Goal: Task Accomplishment & Management: Manage account settings

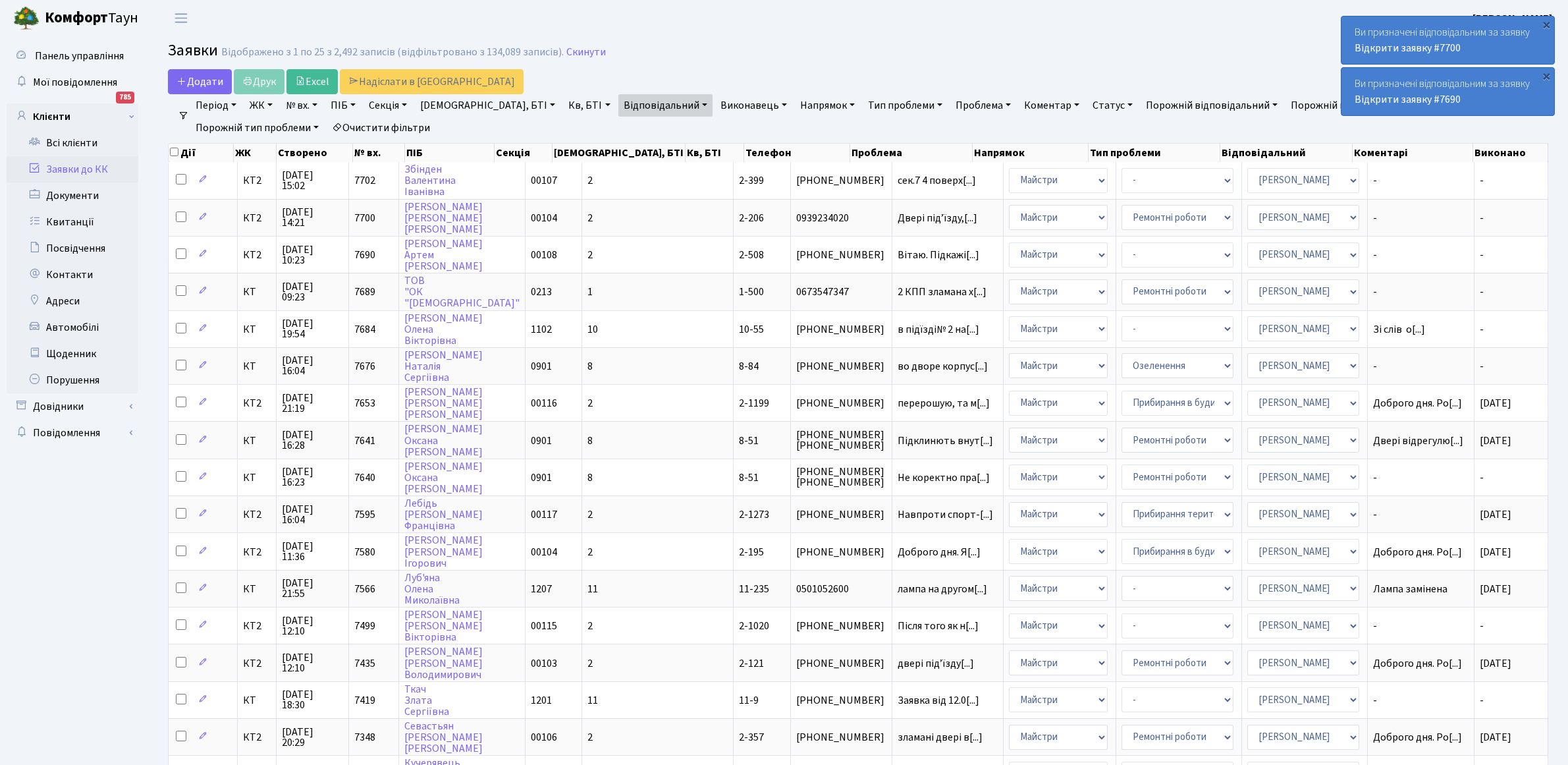
select select "25"
click at [1440, 94] on link "Відкрити заявку #7690" at bounding box center [1408, 99] width 106 height 15
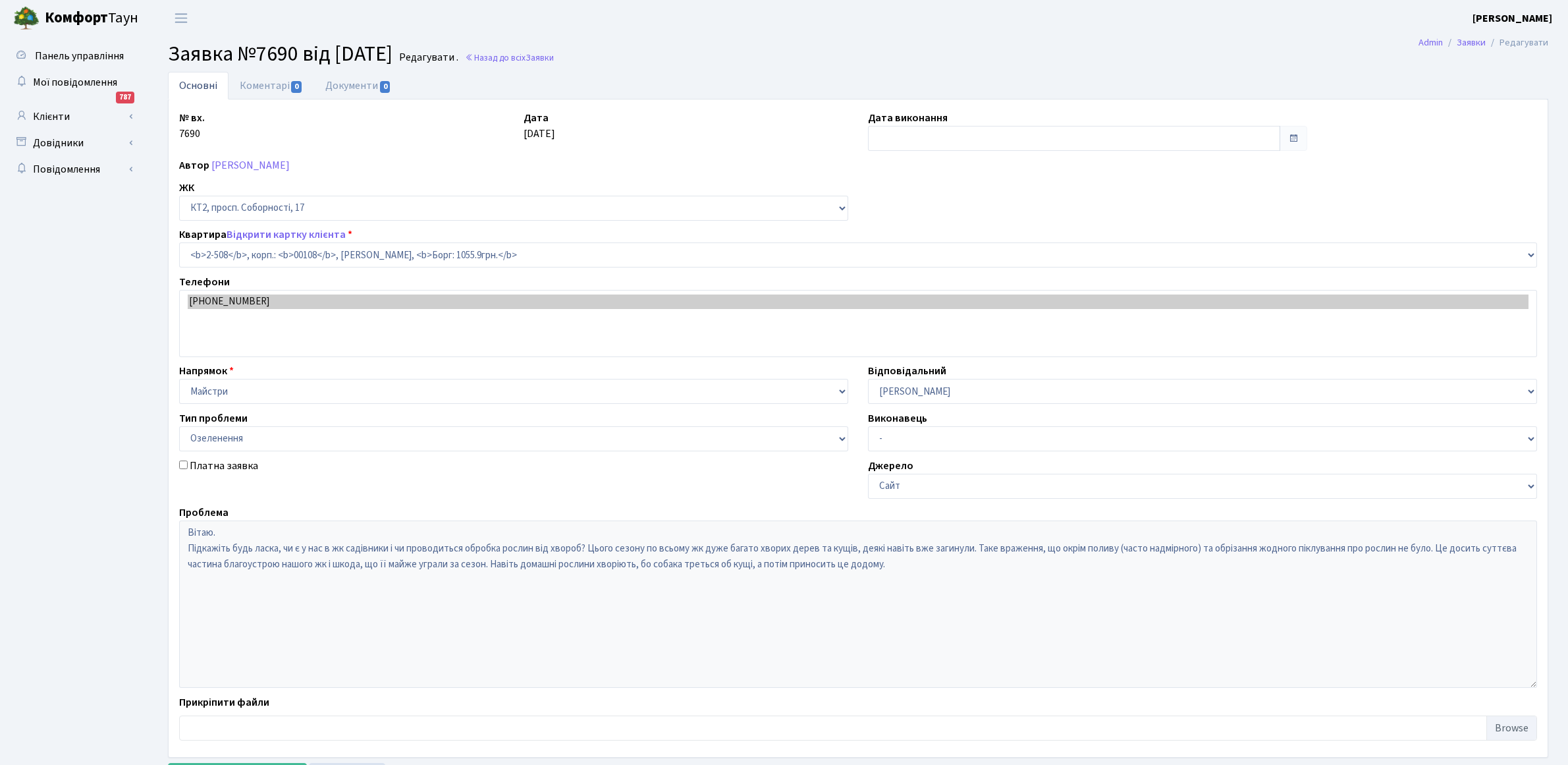
select select "15560"
select select "65"
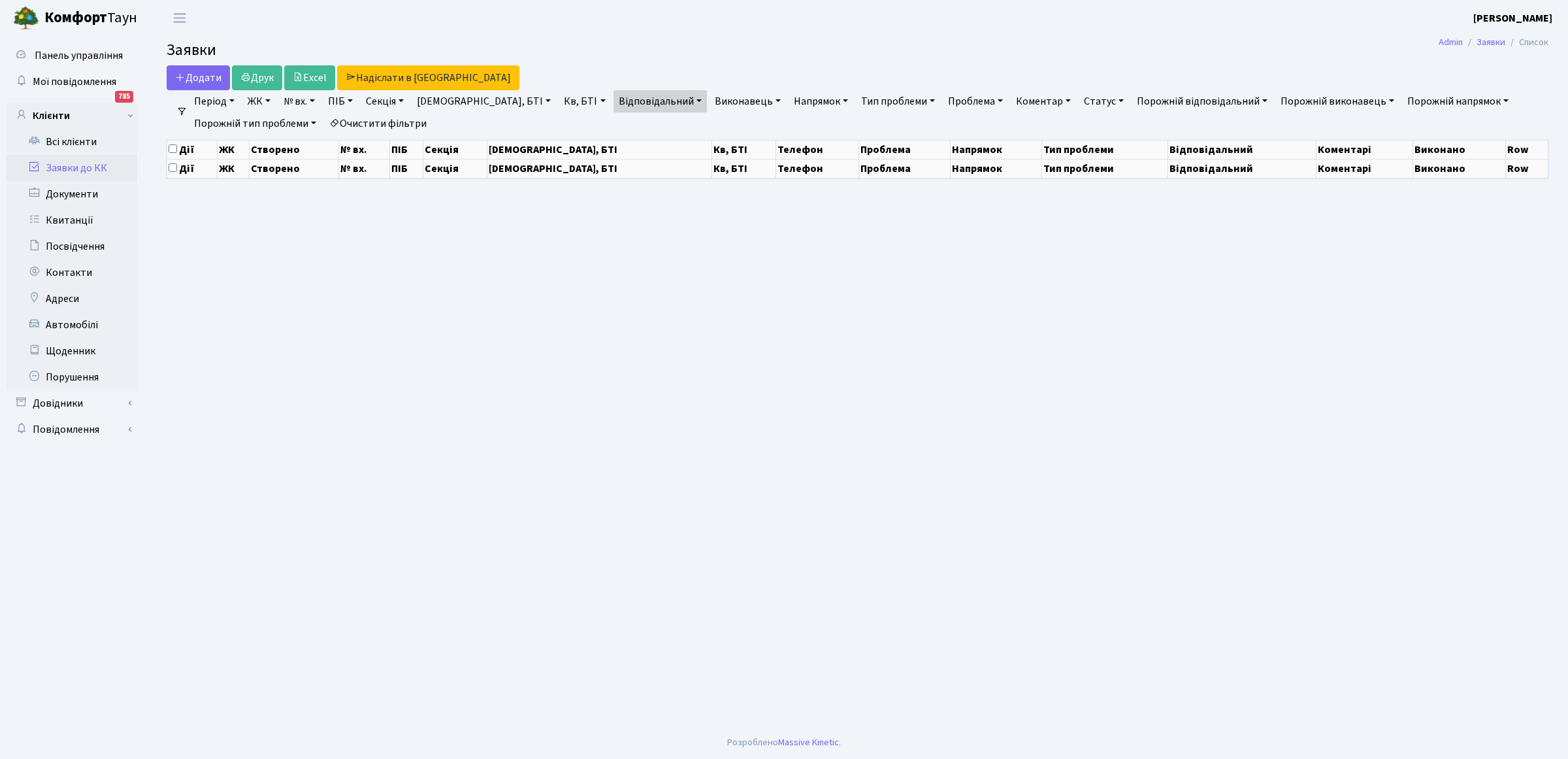
select select "25"
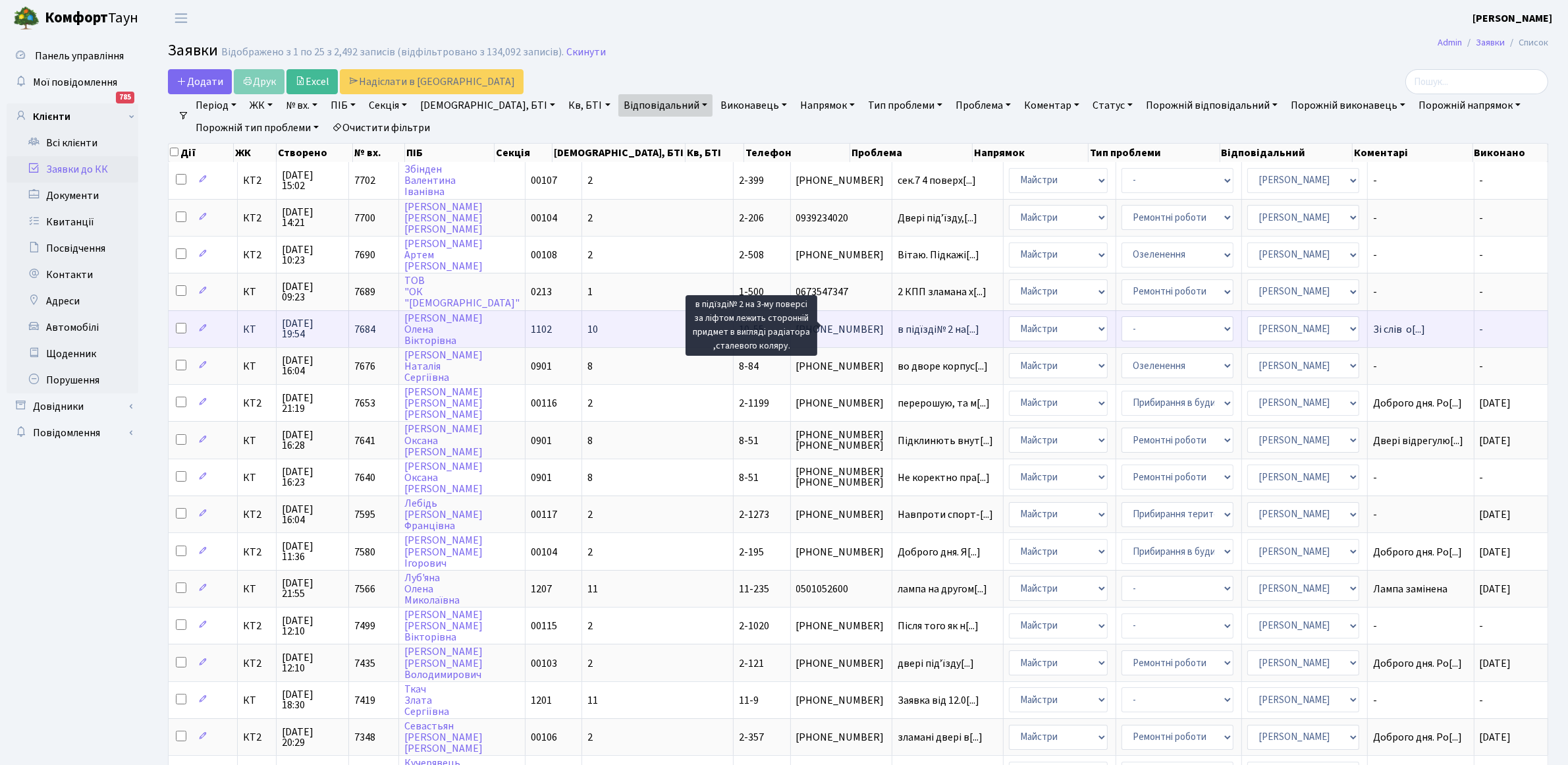
click at [898, 330] on span "в підїзді№ 2 на[...]" at bounding box center [938, 330] width 82 height 15
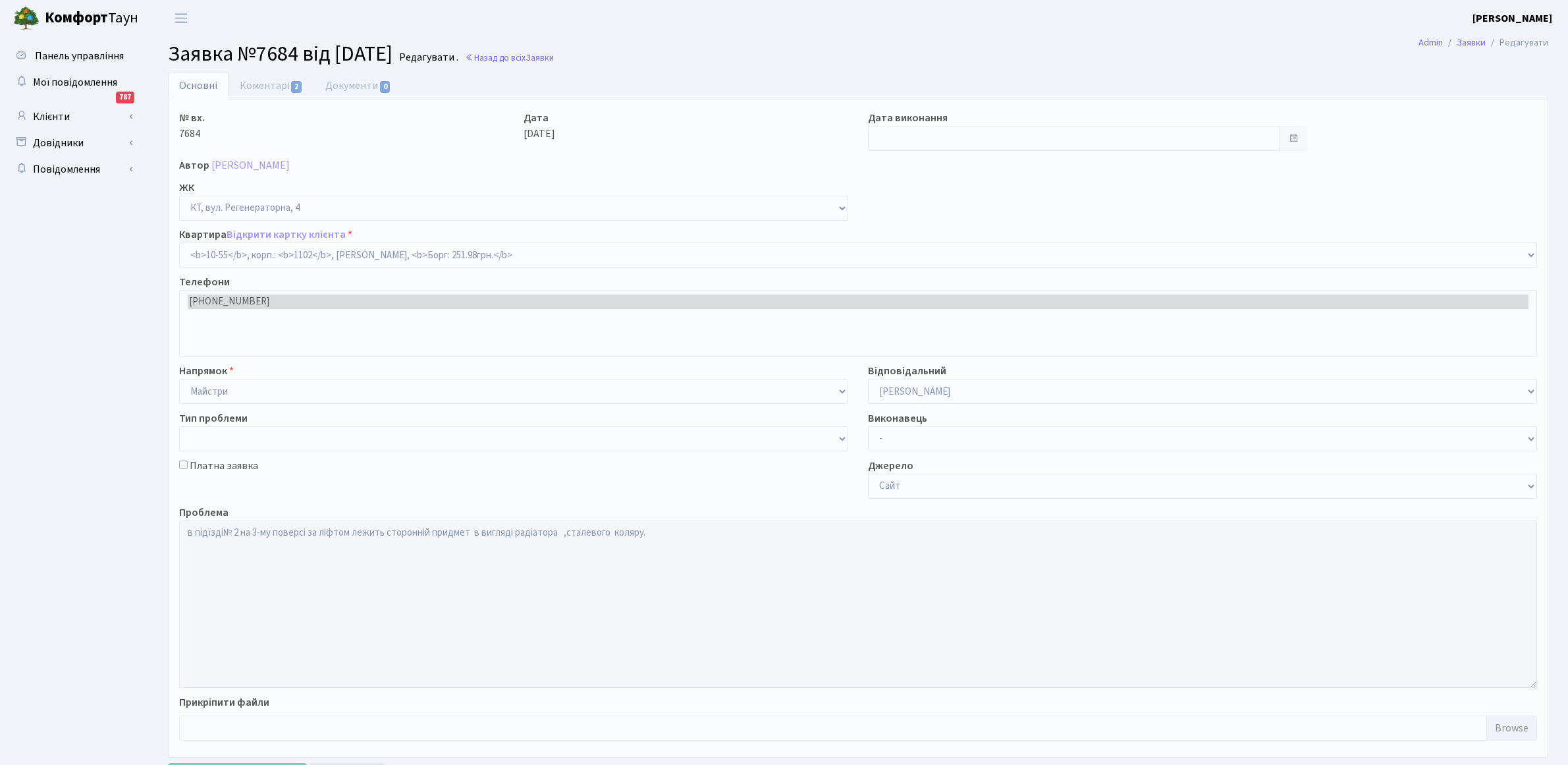
select select "6624"
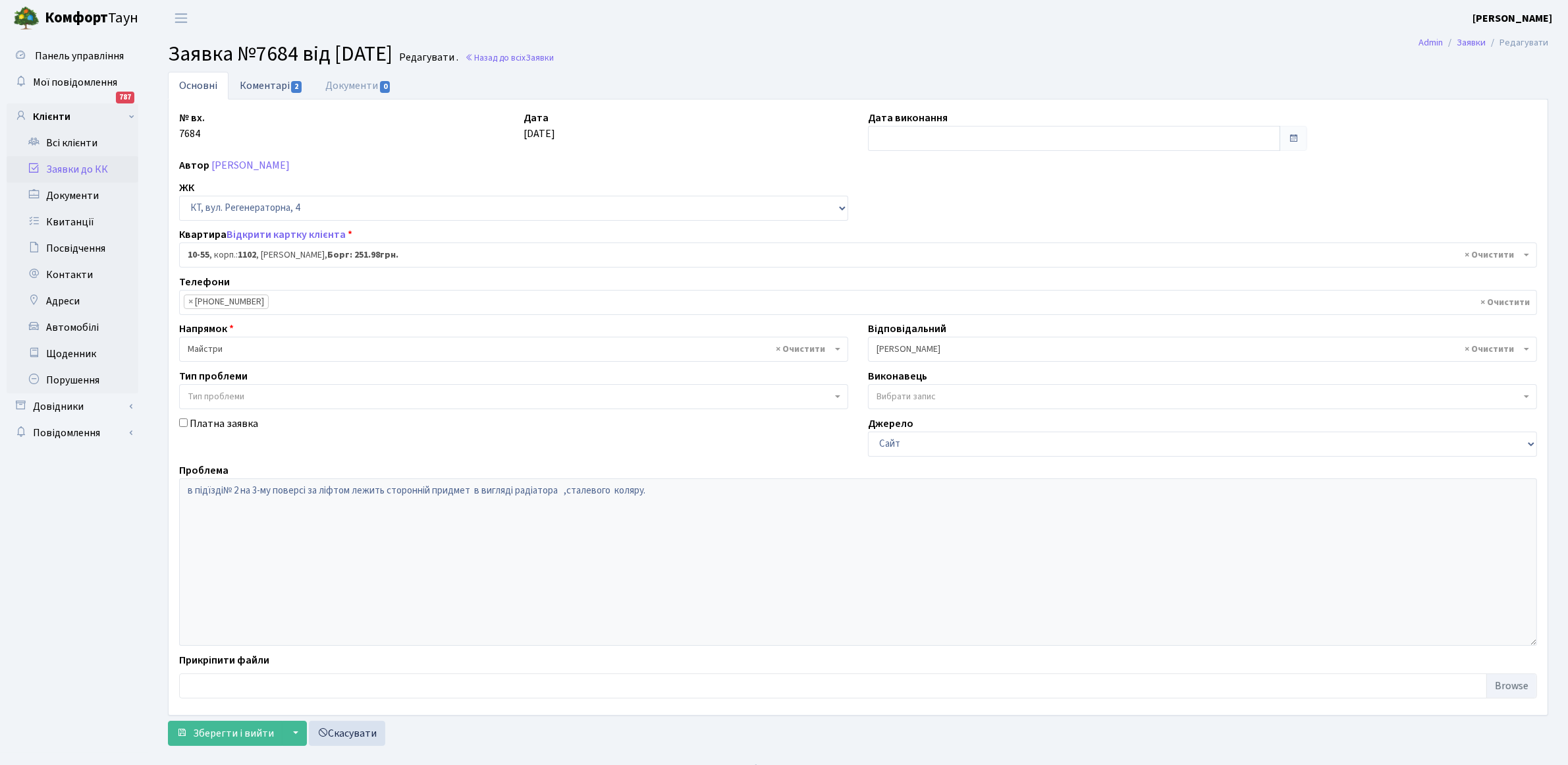
click at [271, 84] on link "Коментарі 2" at bounding box center [271, 85] width 86 height 27
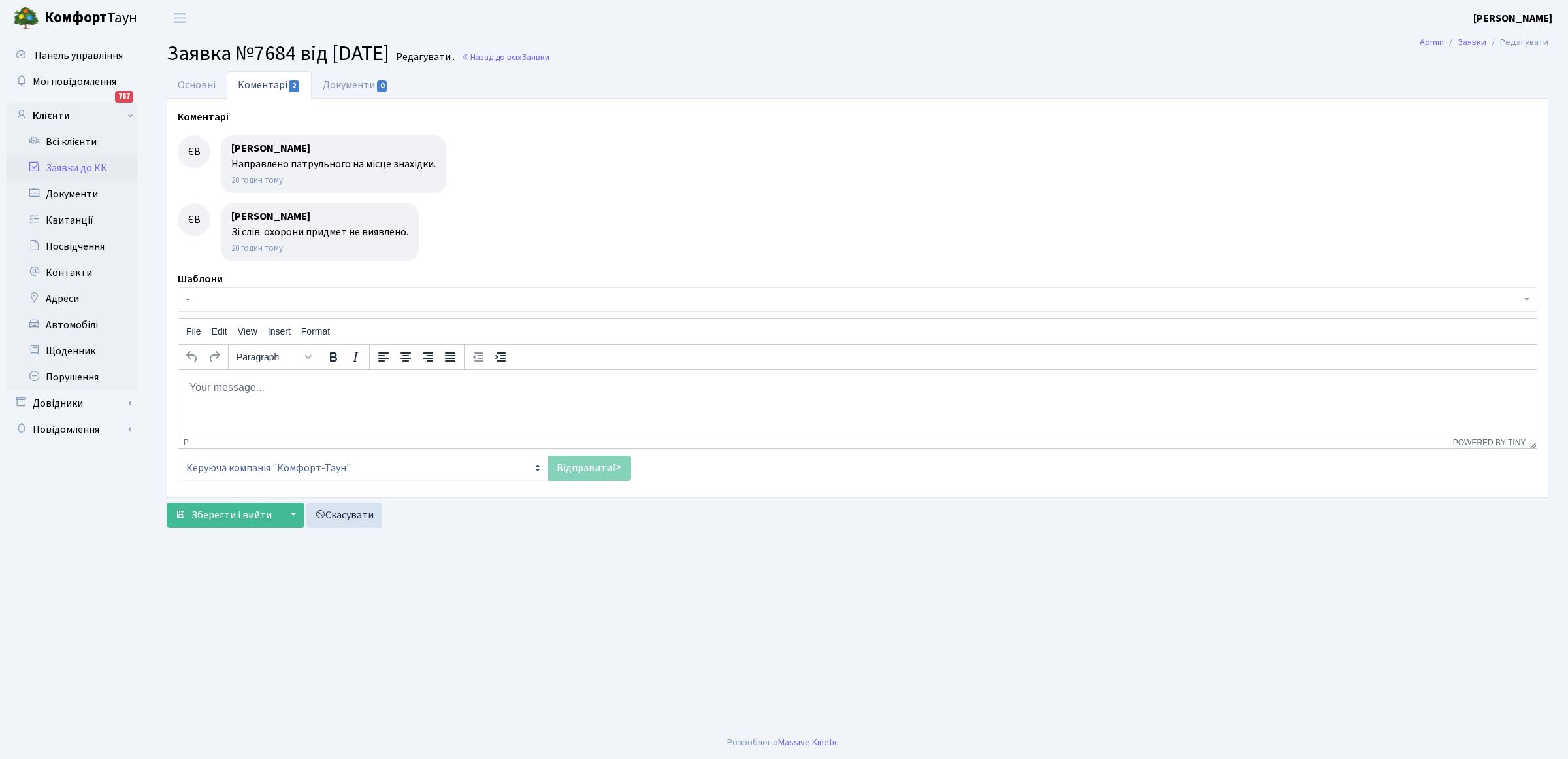
click at [205, 392] on body "Rich Text Area. Press ALT-0 for help." at bounding box center [857, 387] width 1338 height 14
click at [588, 459] on link "Відправити" at bounding box center [590, 468] width 83 height 24
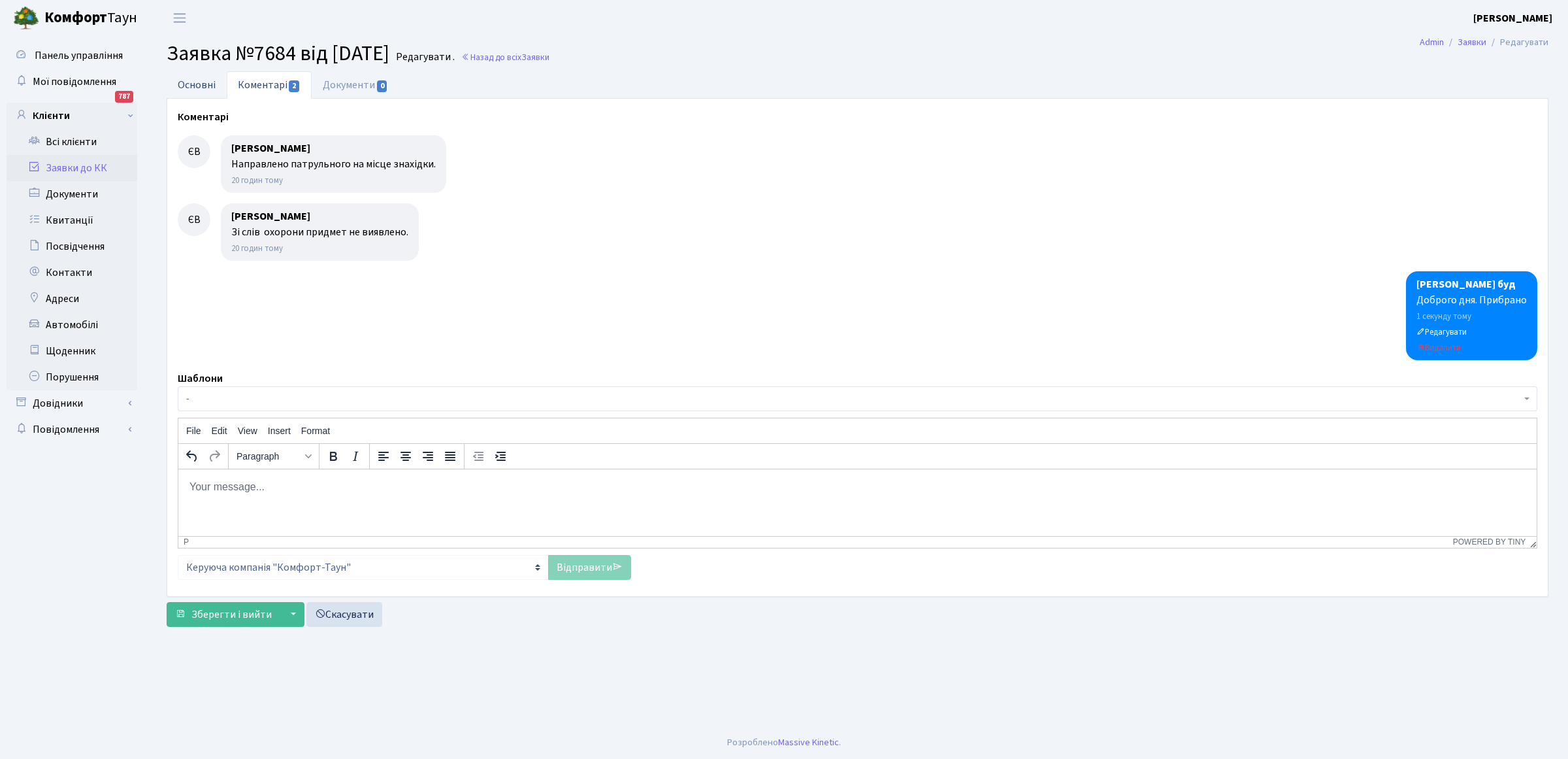
click at [185, 86] on link "Основні" at bounding box center [197, 84] width 60 height 27
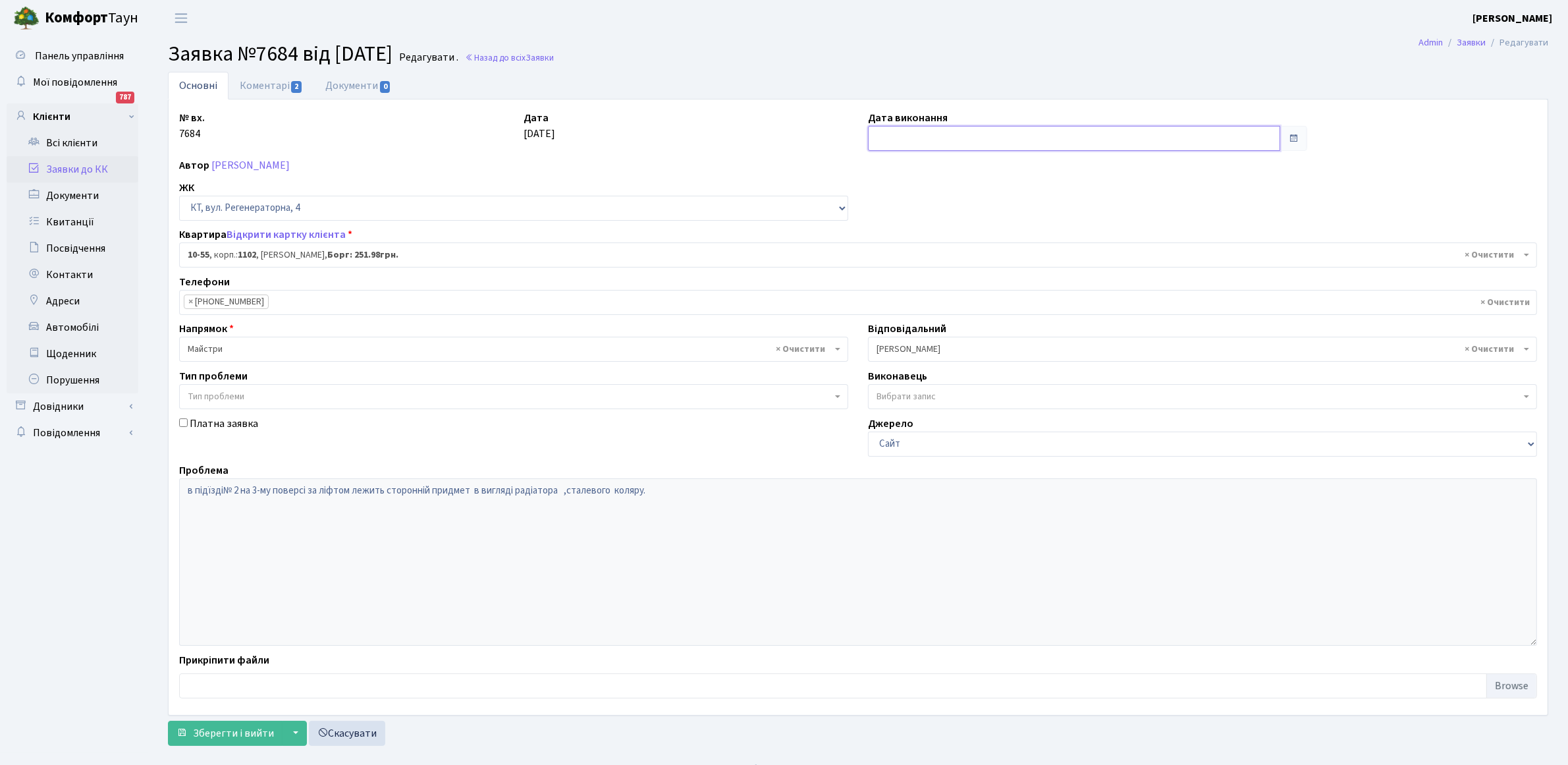
click at [919, 135] on input "text" at bounding box center [1074, 138] width 412 height 25
click at [957, 229] on td "5" at bounding box center [960, 225] width 20 height 20
type input "[DATE]"
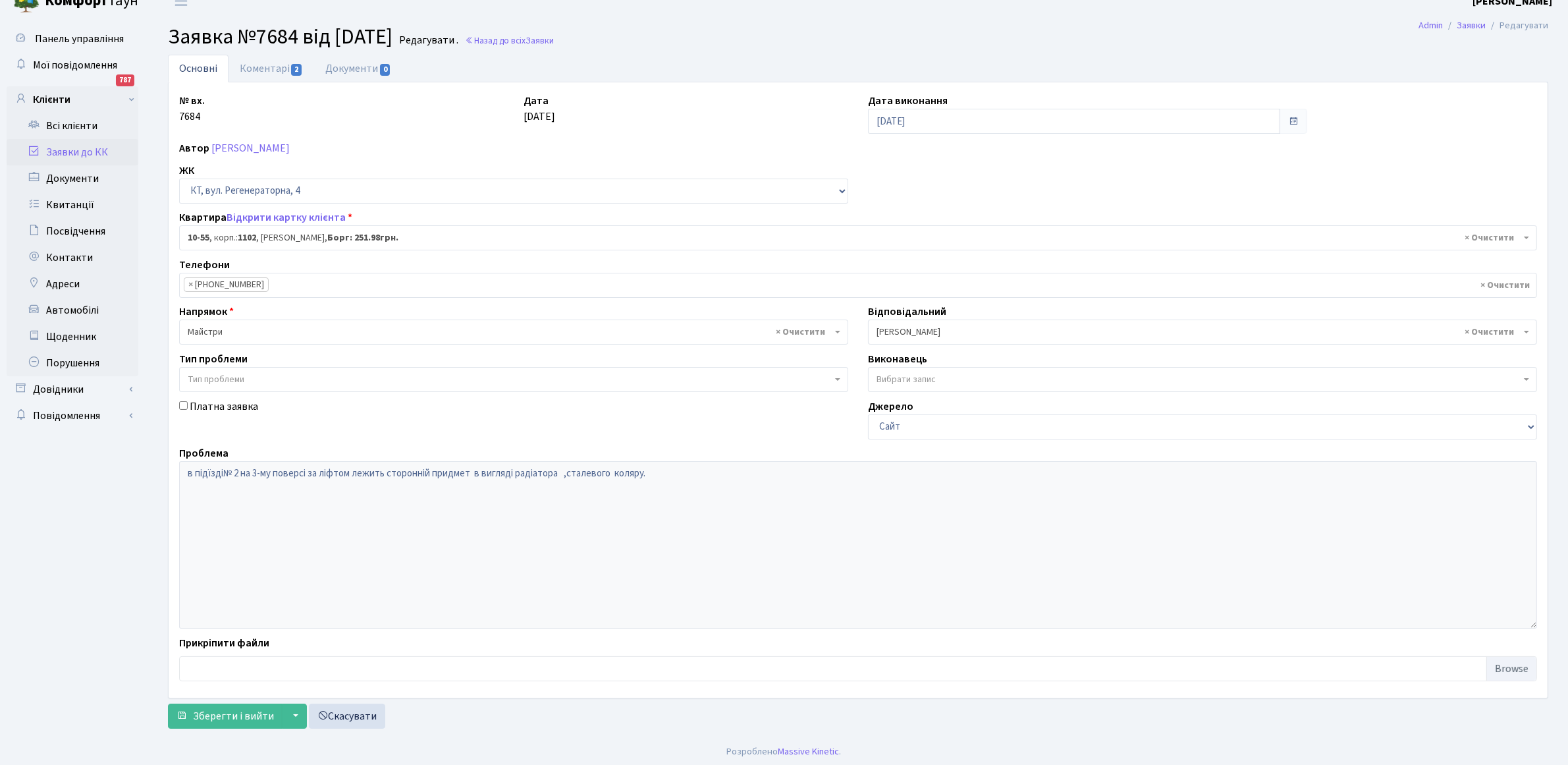
scroll to position [21, 0]
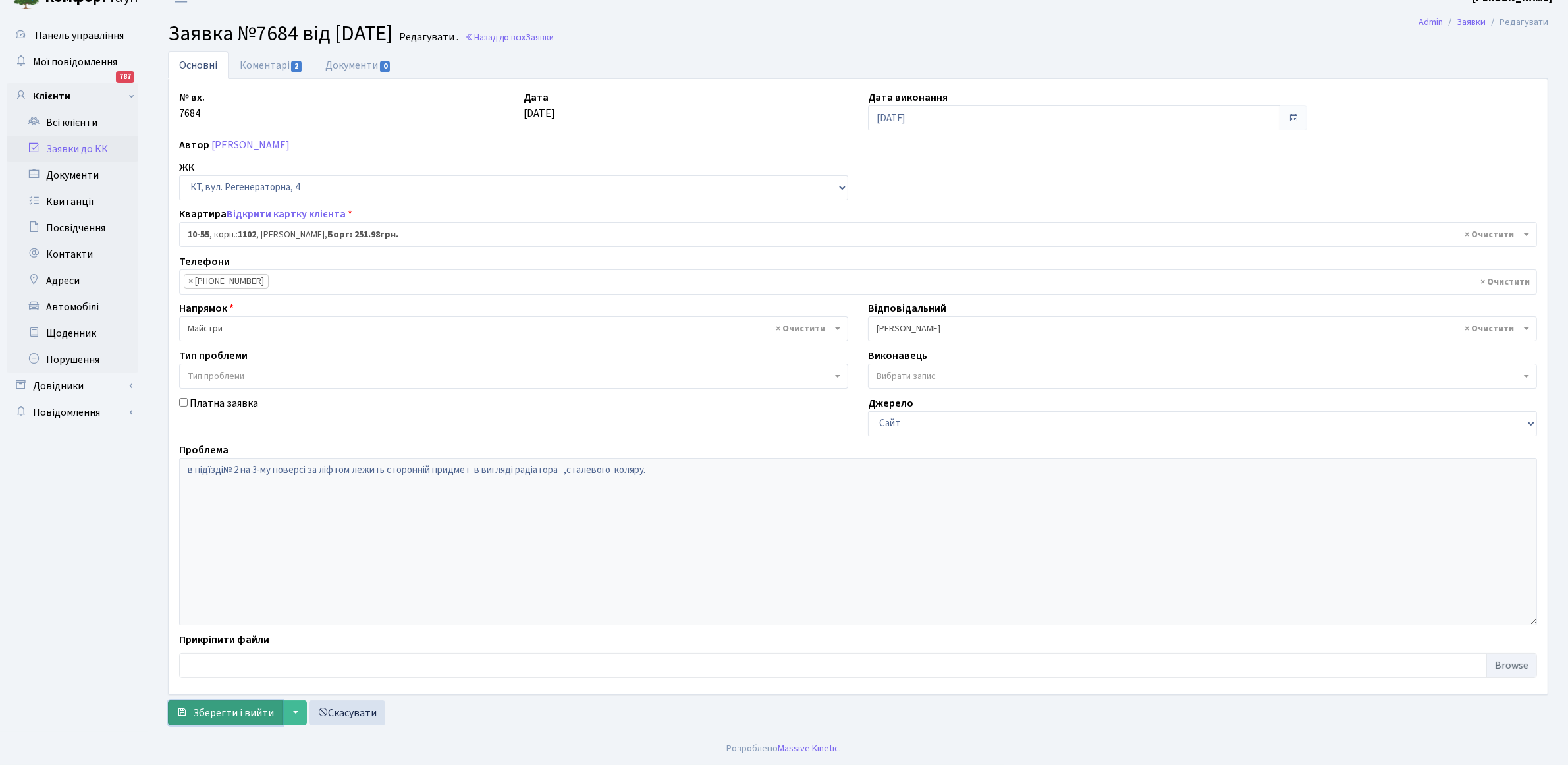
click at [213, 715] on span "Зберегти і вийти" at bounding box center [234, 713] width 81 height 15
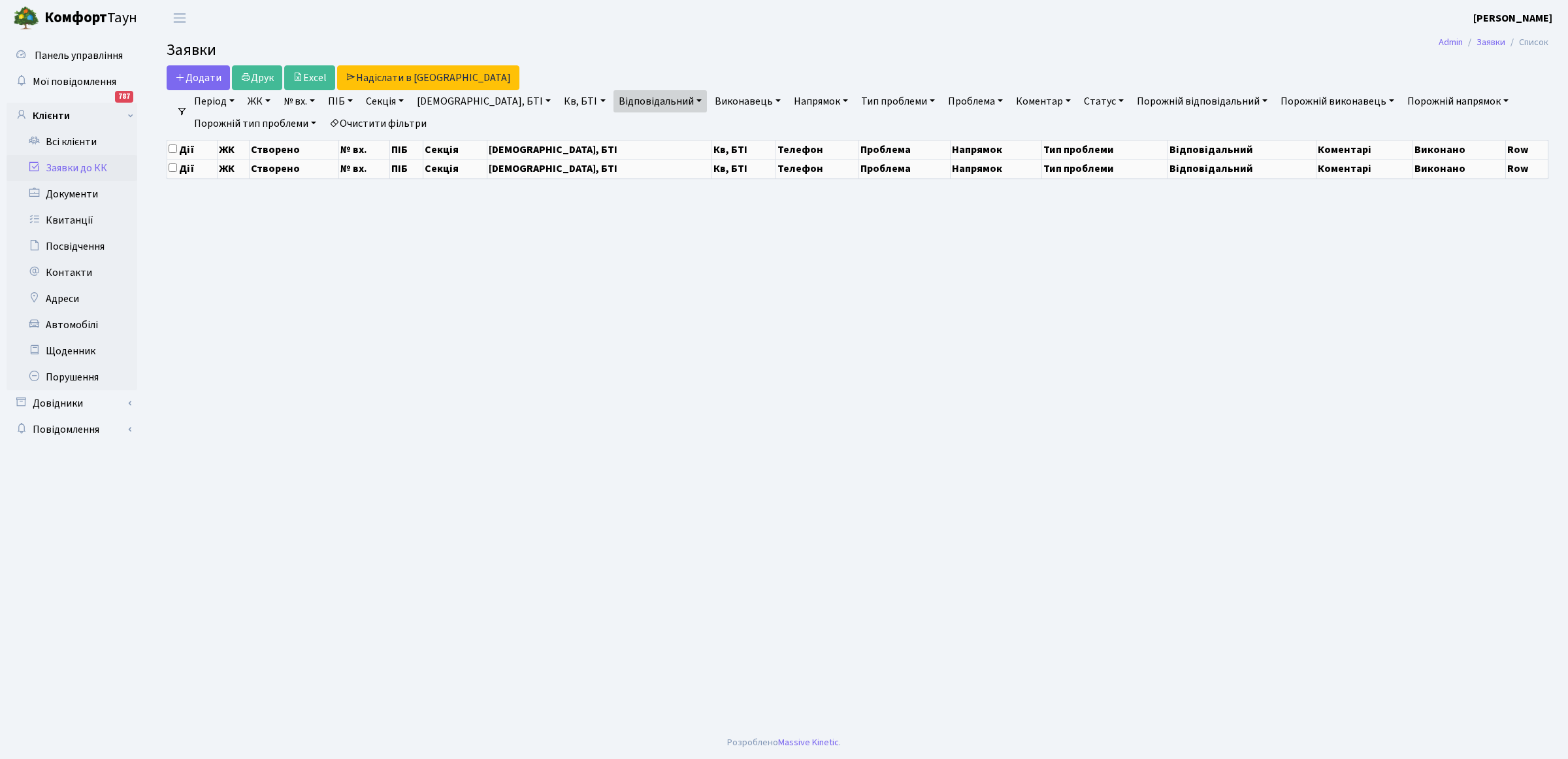
select select "25"
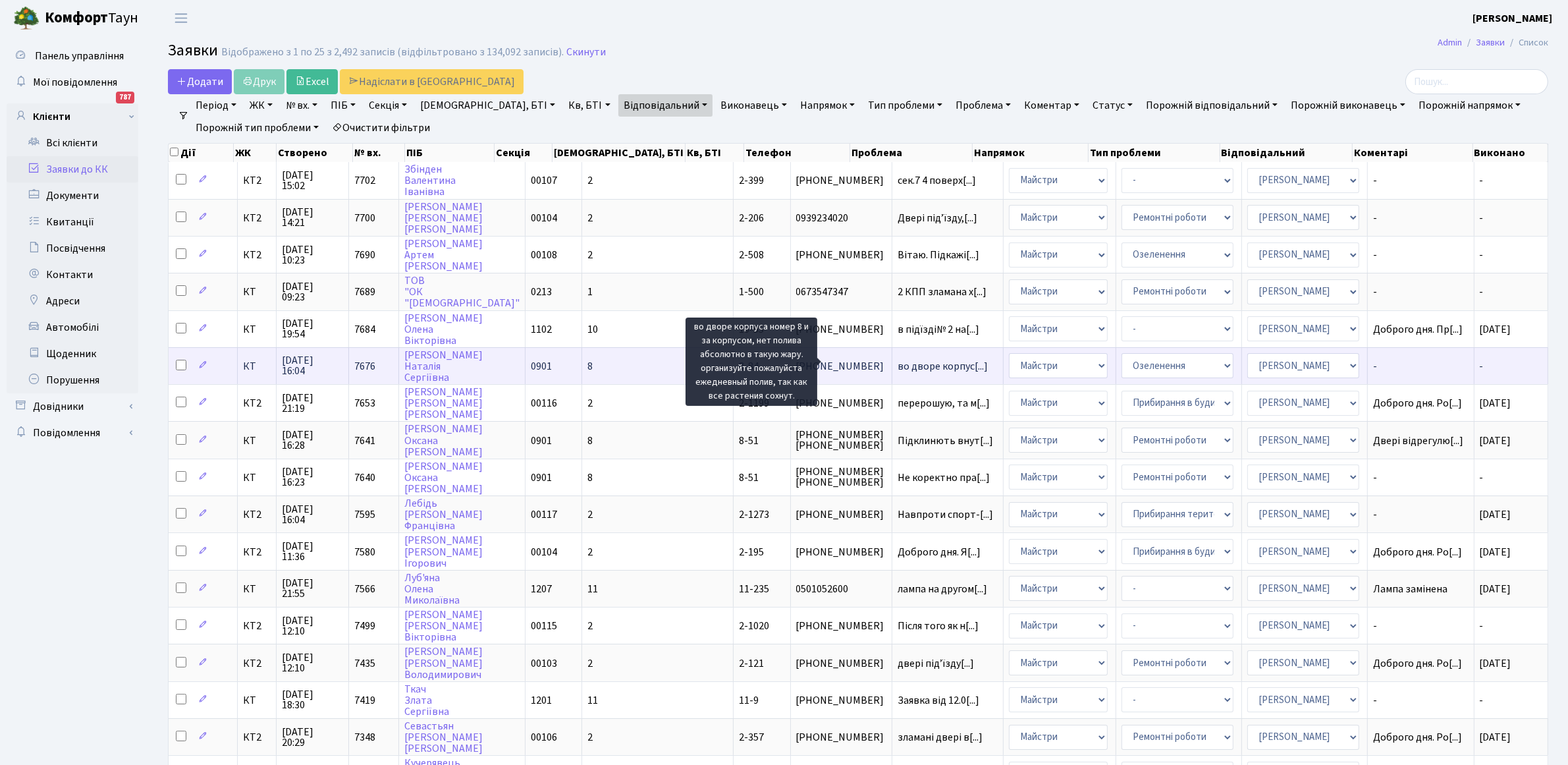
click at [898, 363] on span "во дворе корпус[...]" at bounding box center [943, 367] width 90 height 15
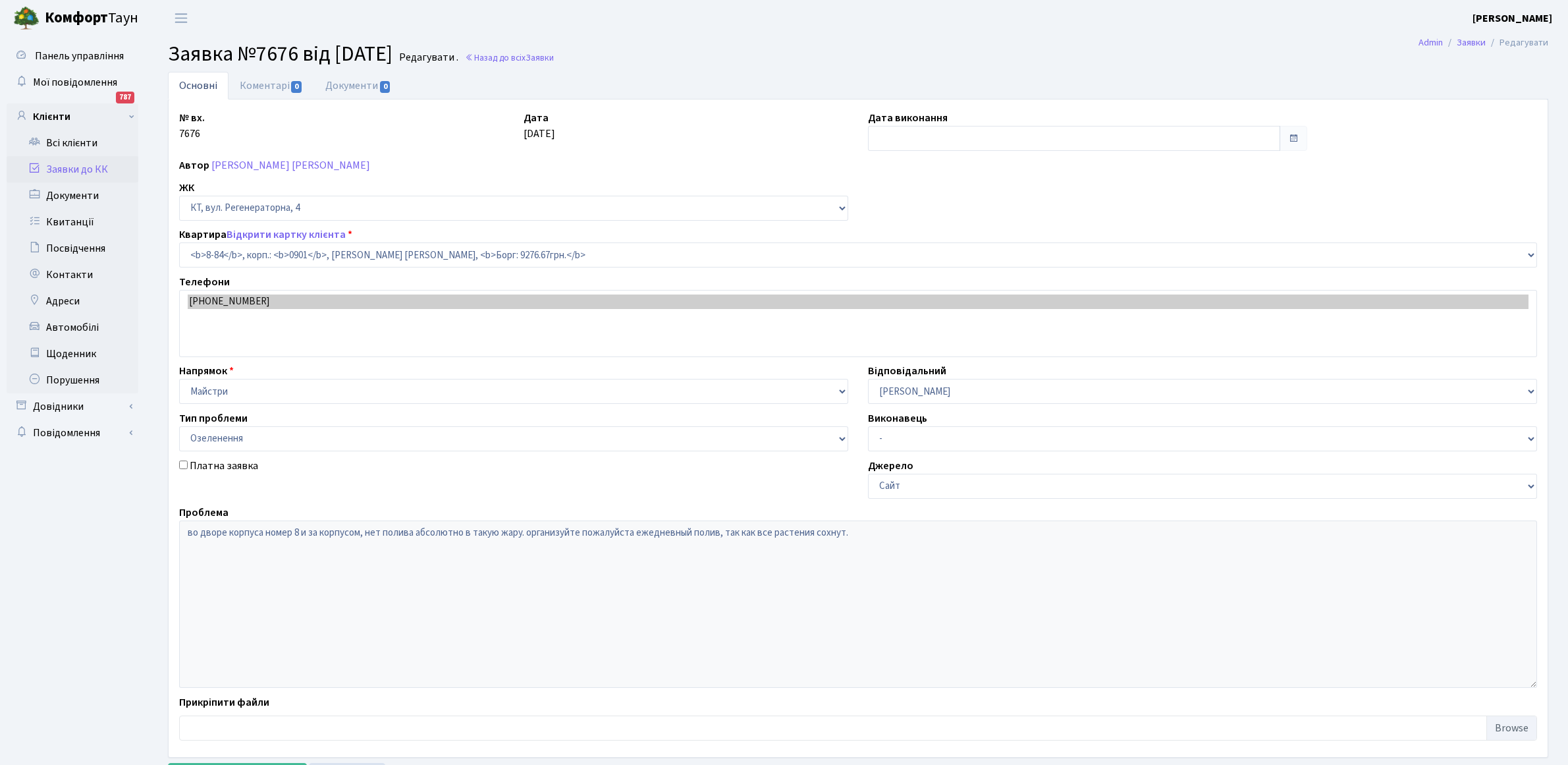
select select "6377"
select select "65"
click at [284, 86] on link "Коментарі 0" at bounding box center [271, 85] width 86 height 27
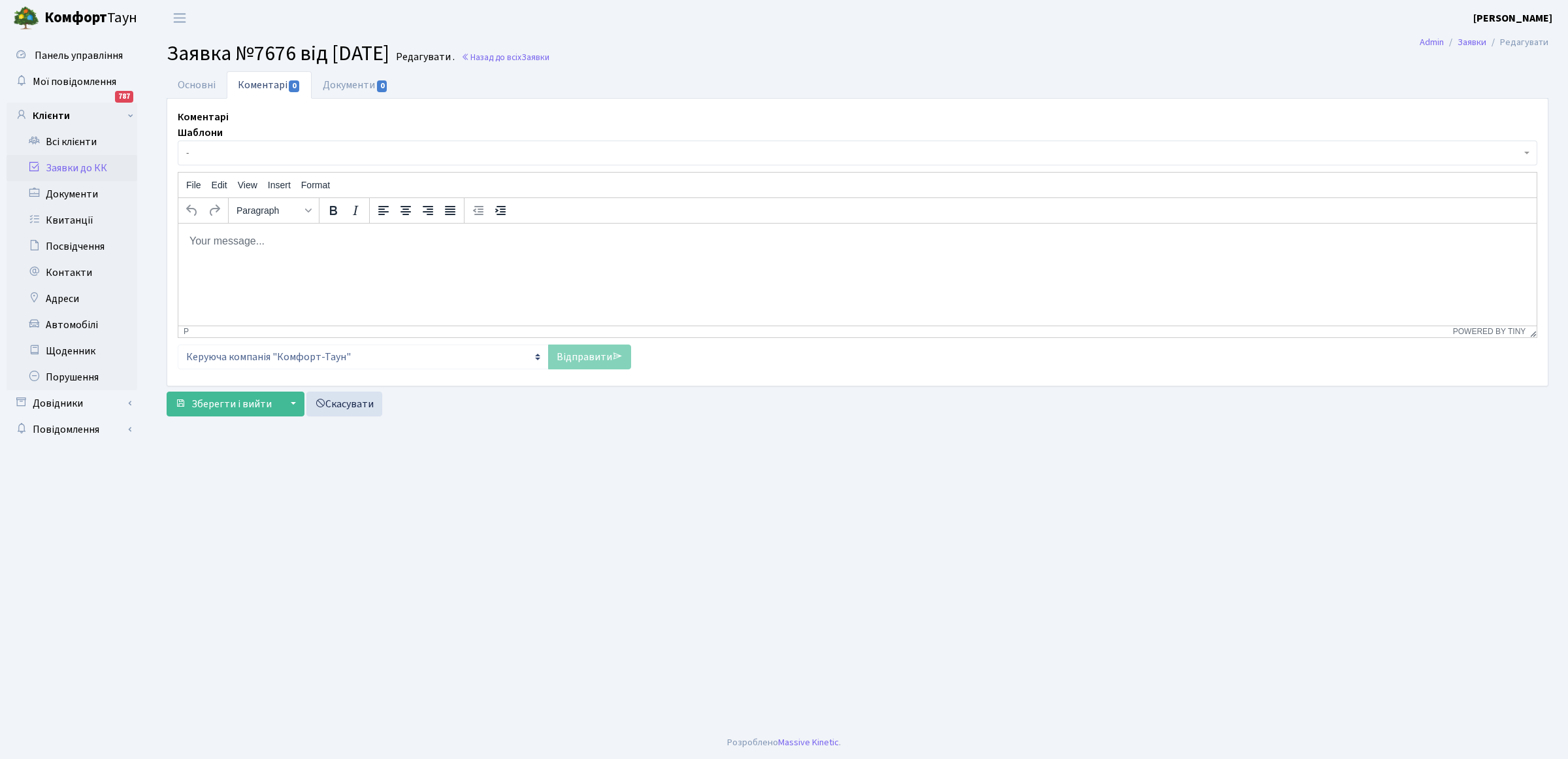
click at [209, 257] on html at bounding box center [857, 241] width 1359 height 35
click at [596, 358] on link "Відправити" at bounding box center [590, 356] width 83 height 24
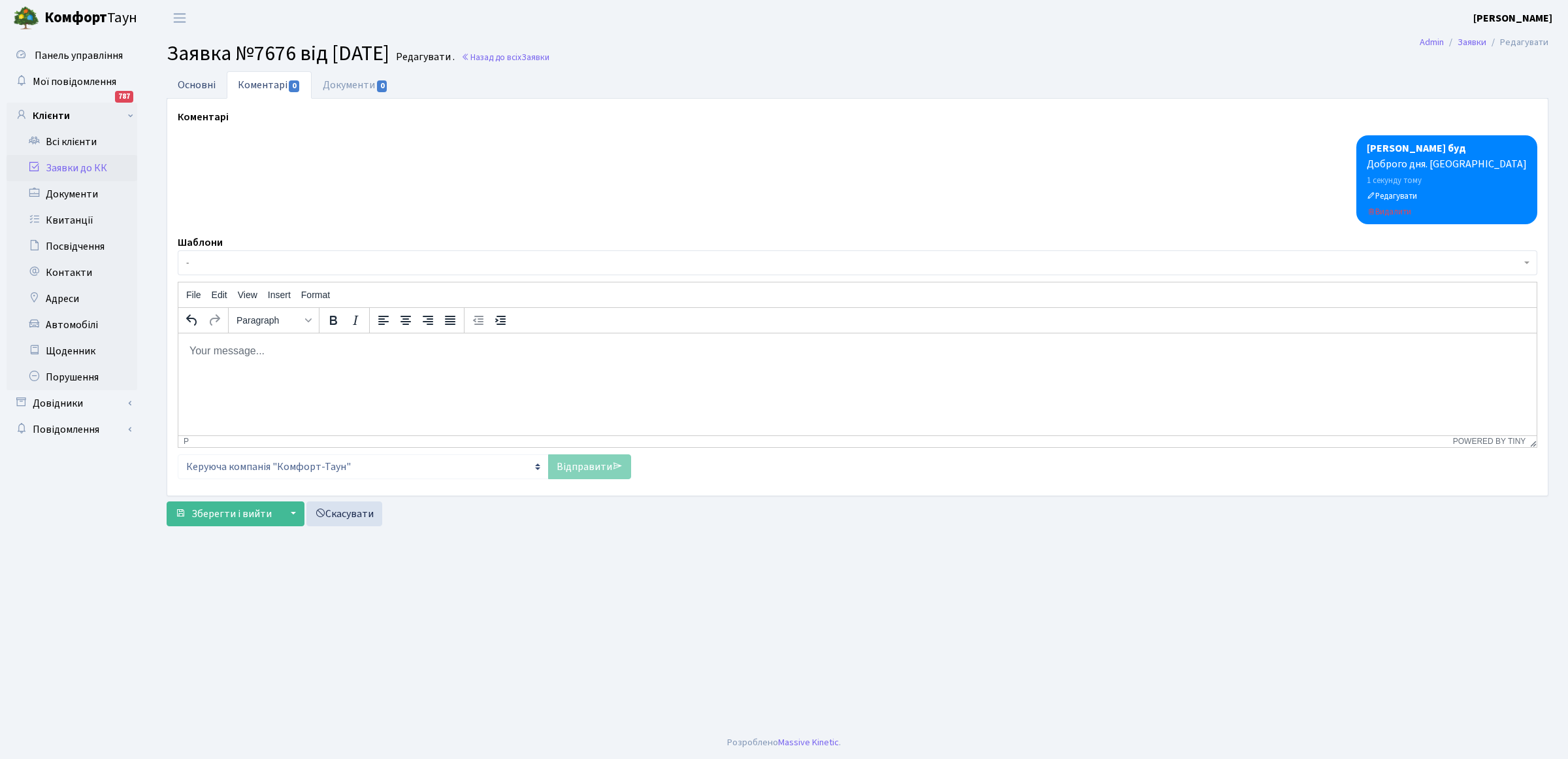
click at [198, 86] on link "Основні" at bounding box center [197, 84] width 60 height 27
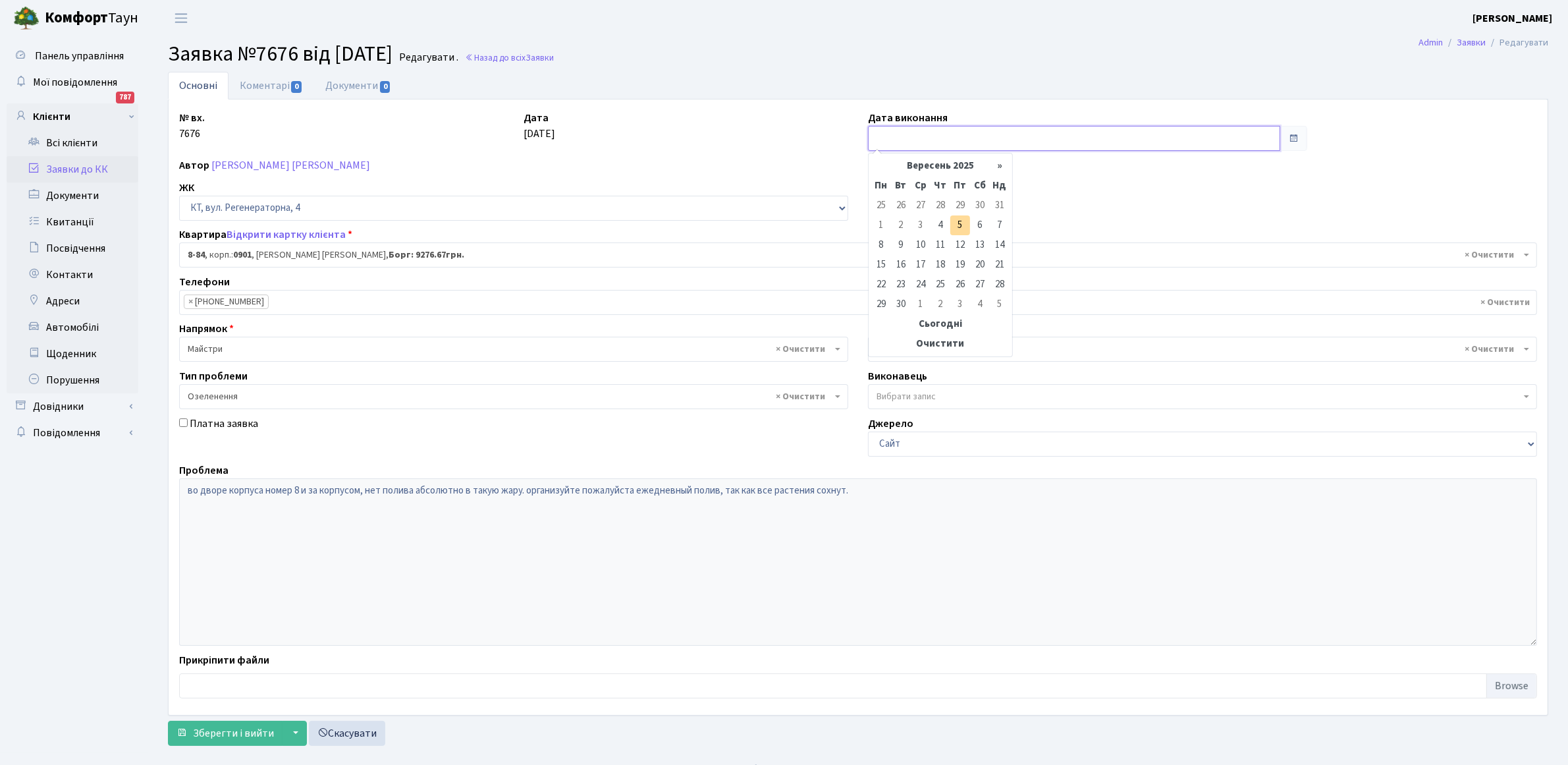
click at [966, 135] on input "text" at bounding box center [1074, 138] width 412 height 25
click at [956, 224] on td "5" at bounding box center [960, 225] width 20 height 20
type input "[DATE]"
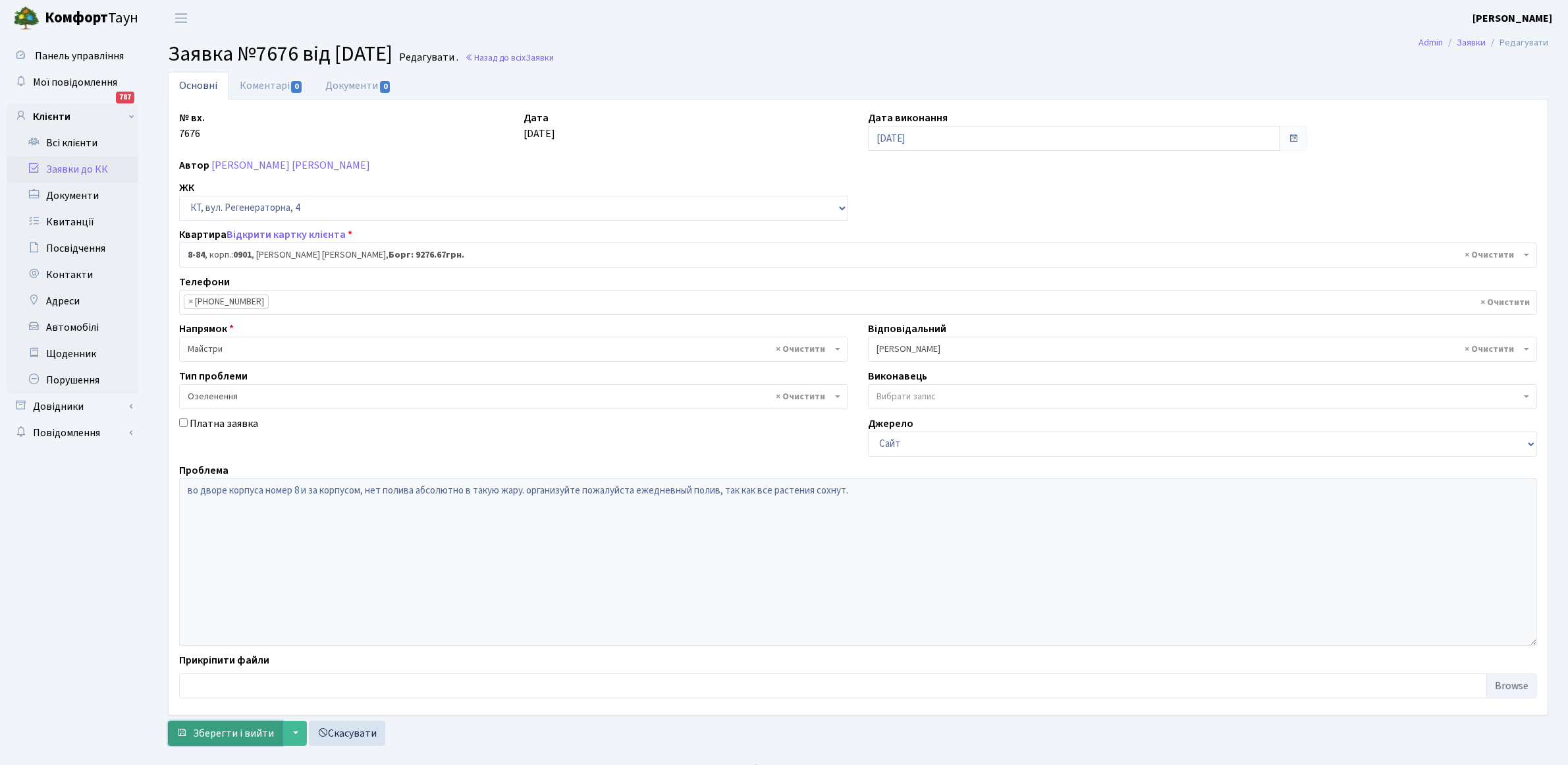
click at [218, 729] on span "Зберегти і вийти" at bounding box center [234, 733] width 81 height 15
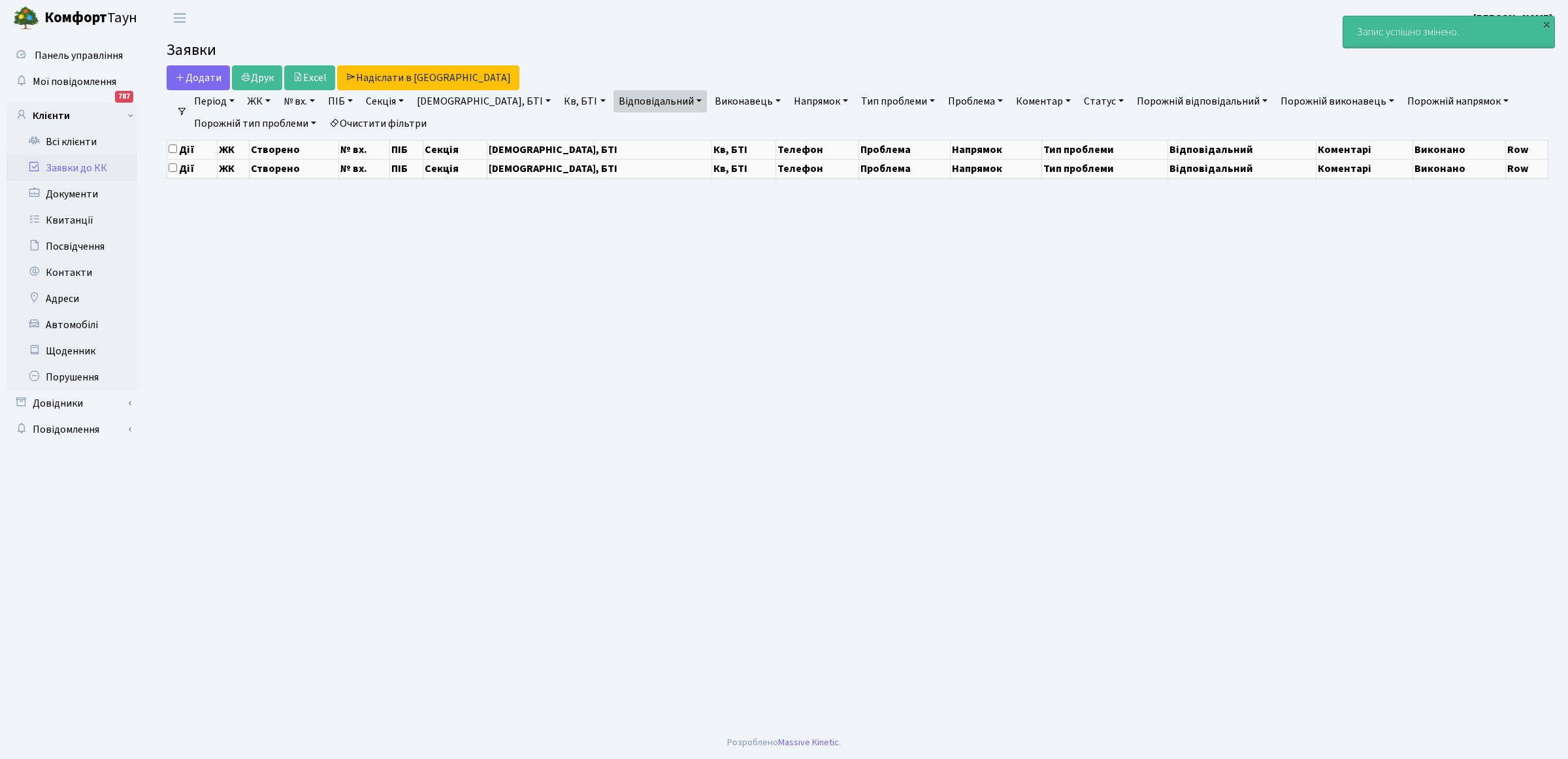
select select "25"
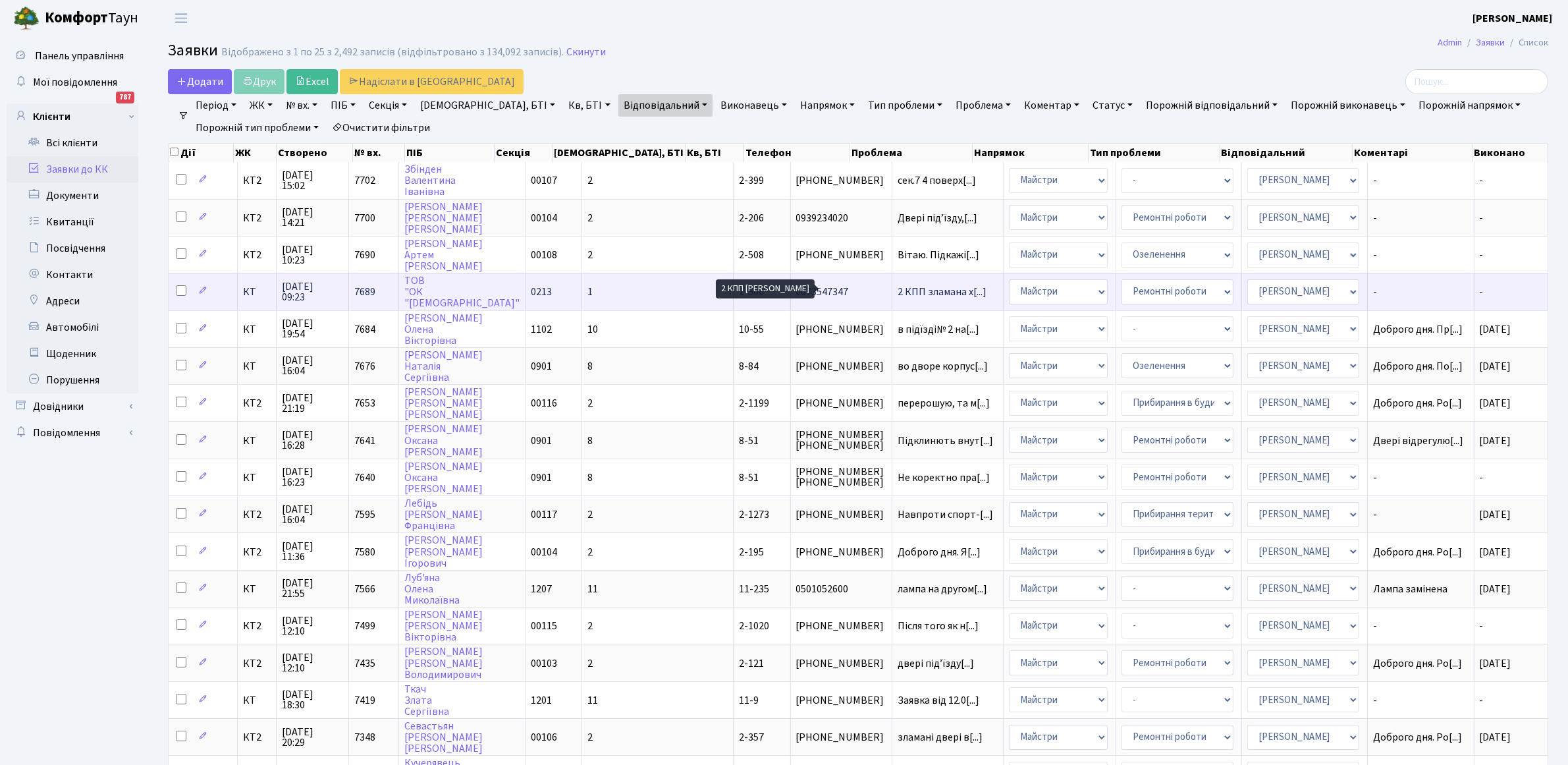
click at [898, 285] on span "2 КПП зламана х[...]" at bounding box center [942, 292] width 89 height 15
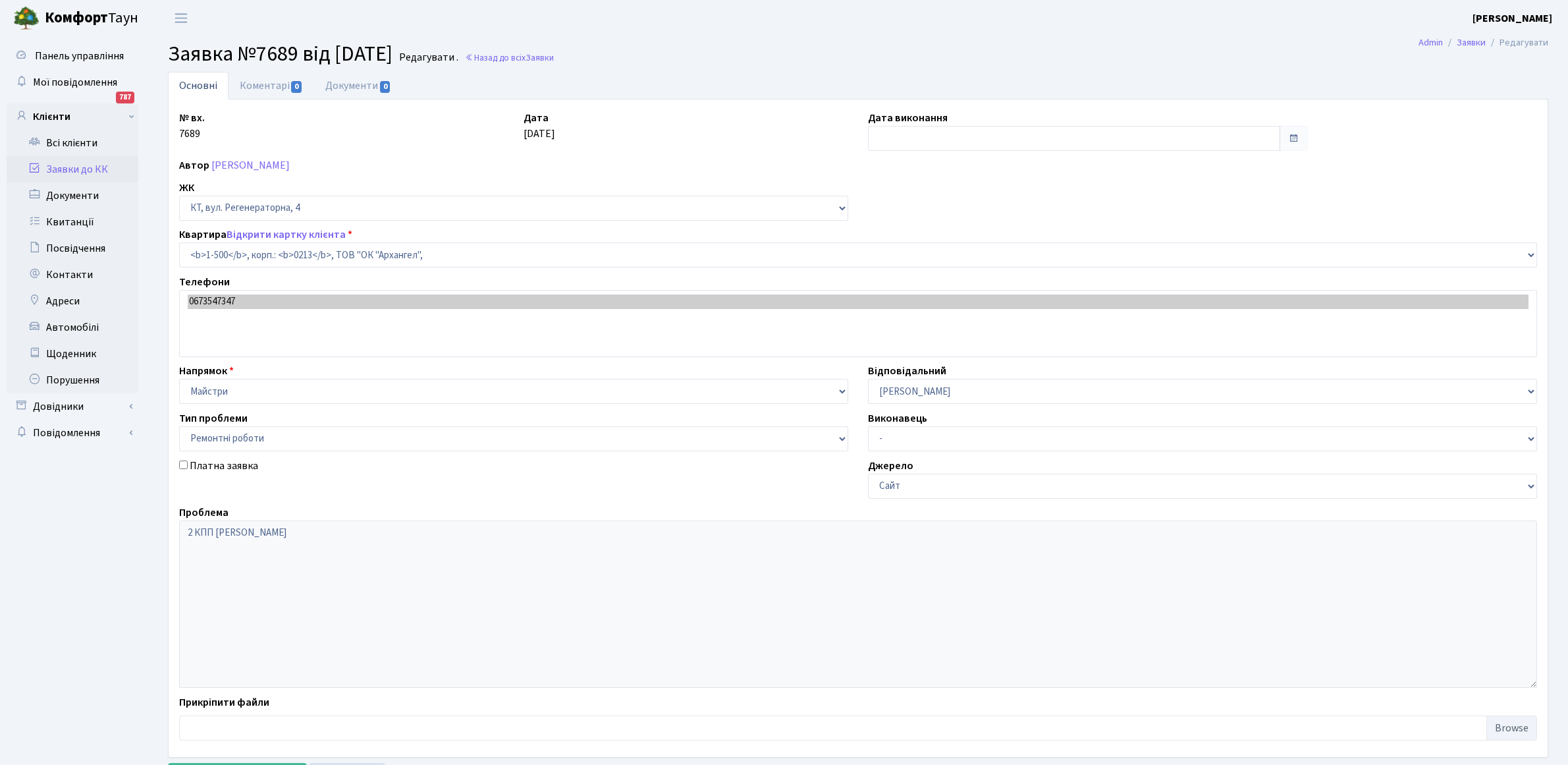
select select "16285"
select select "62"
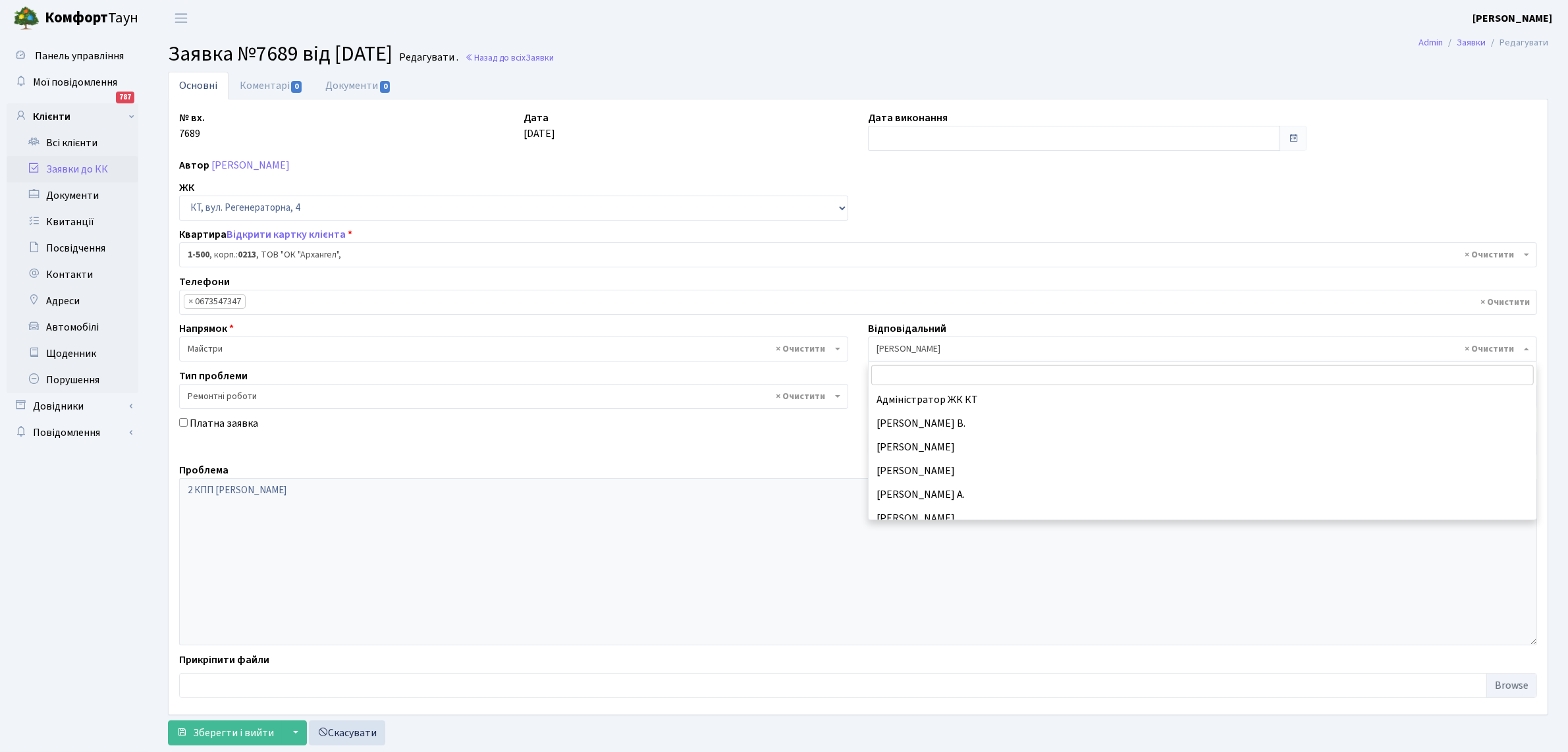
click at [1524, 349] on b at bounding box center [1526, 349] width 5 height 3
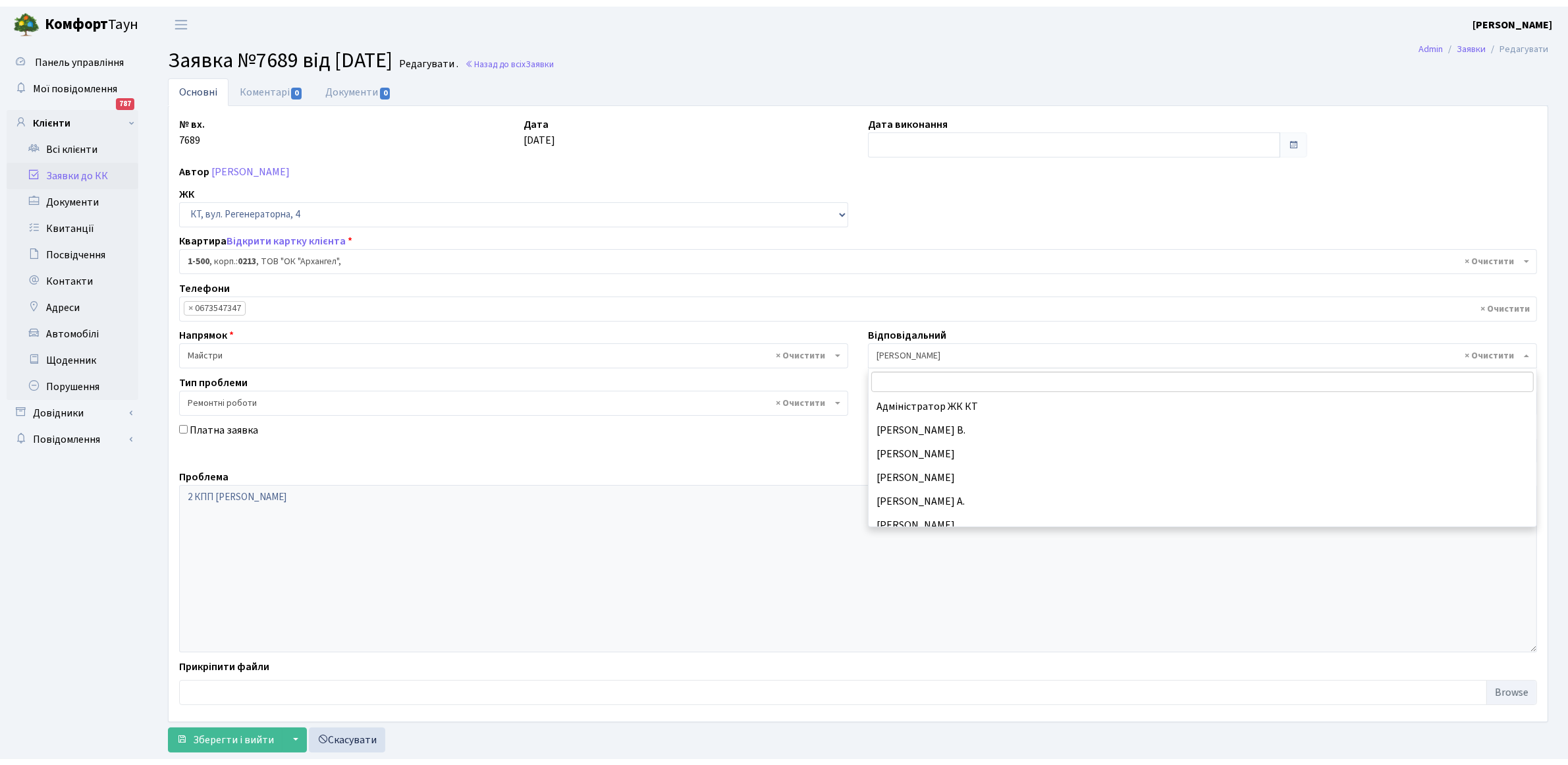
scroll to position [403, 0]
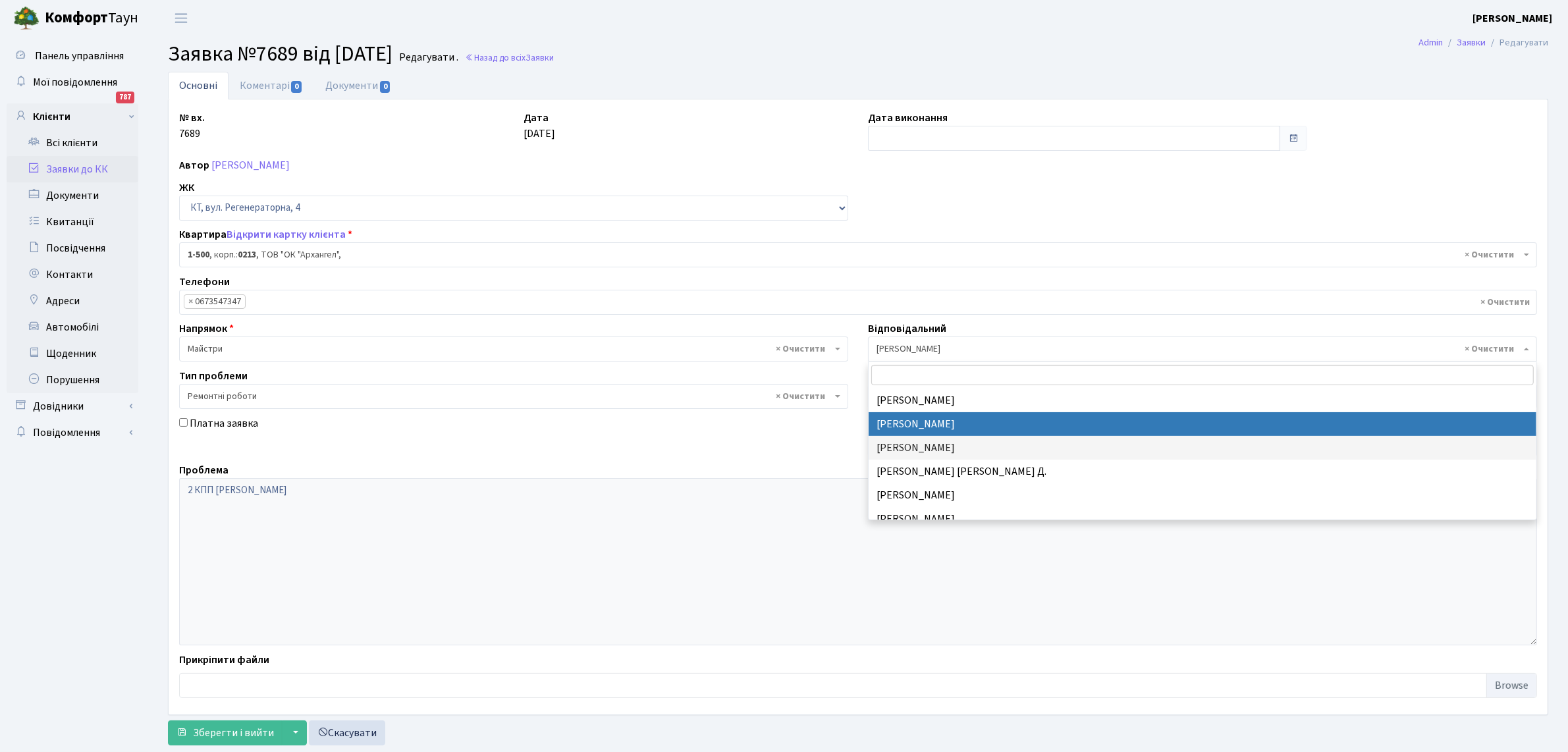
select select "26"
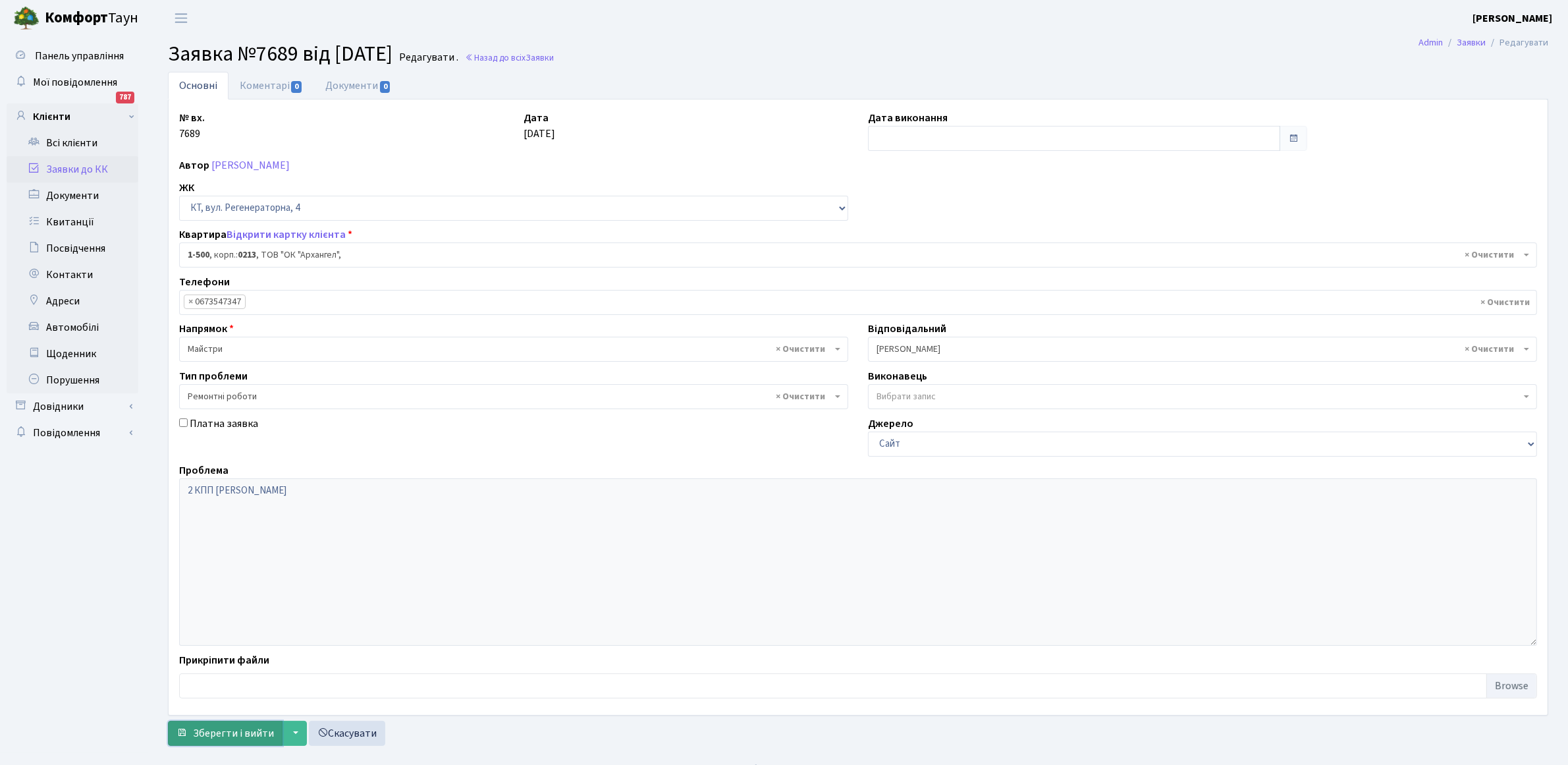
click at [268, 735] on span "Зберегти і вийти" at bounding box center [234, 733] width 81 height 15
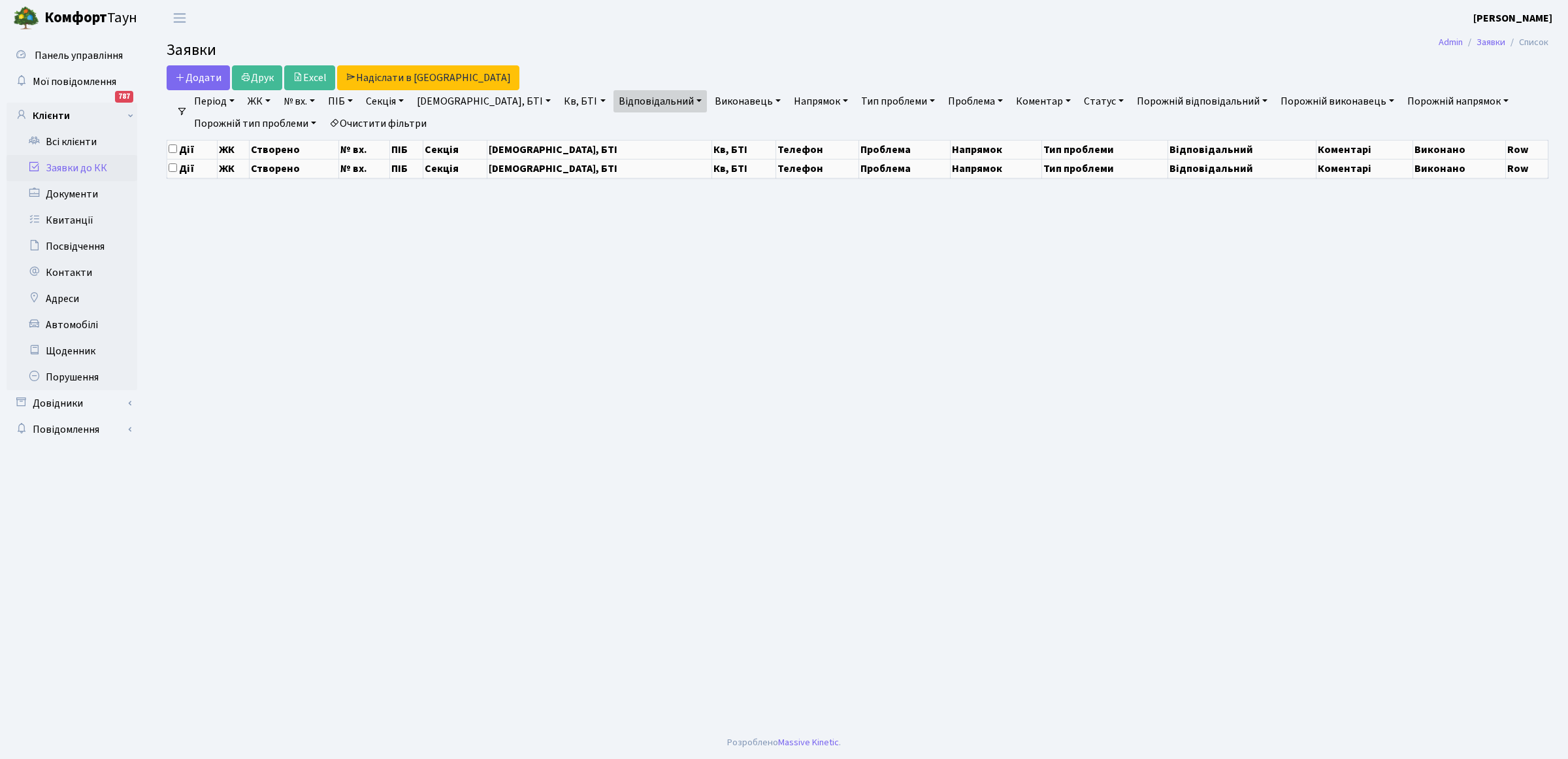
select select "25"
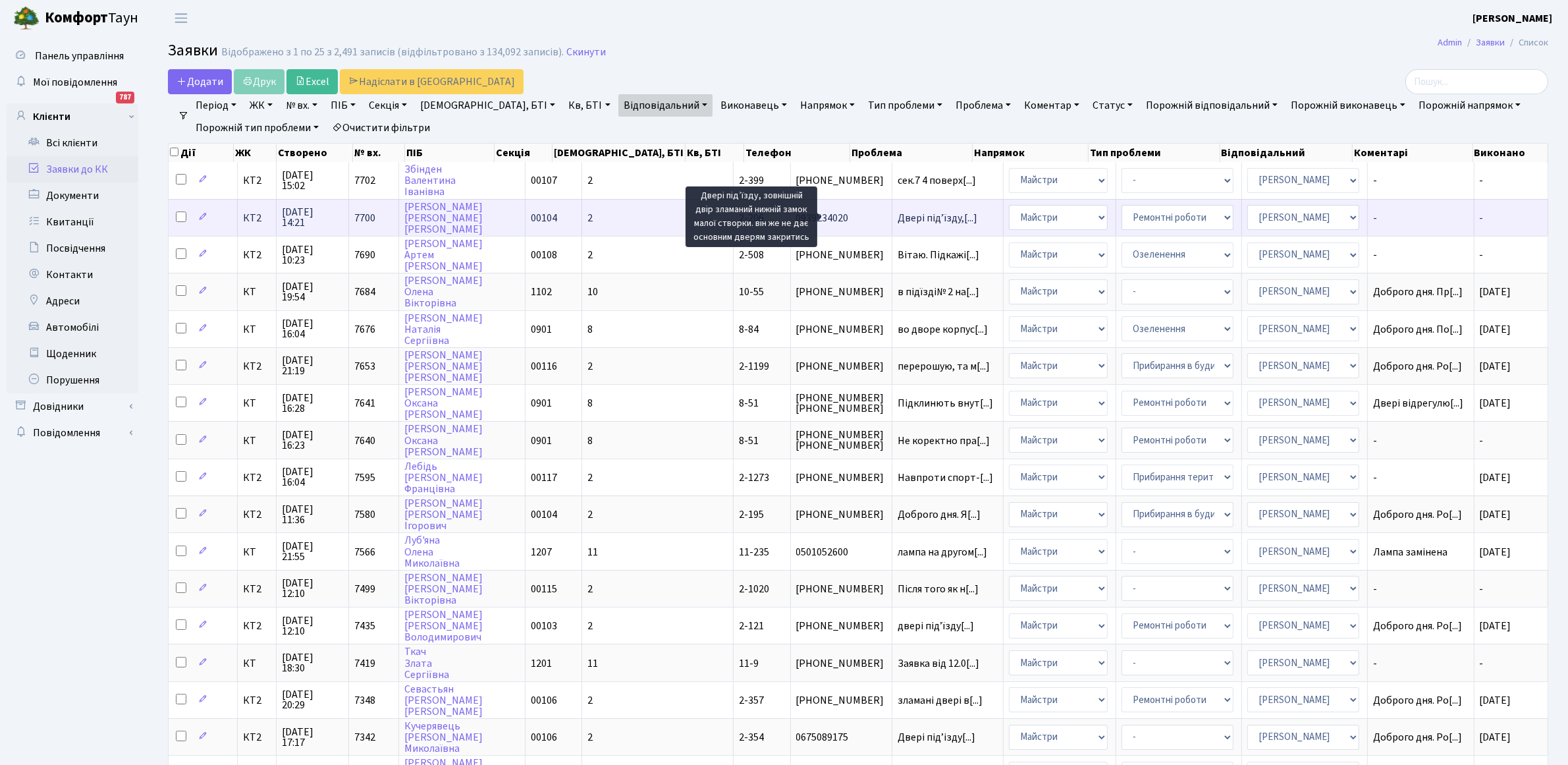
click at [898, 213] on span "Двері підʼїзду,[...]" at bounding box center [937, 218] width 80 height 15
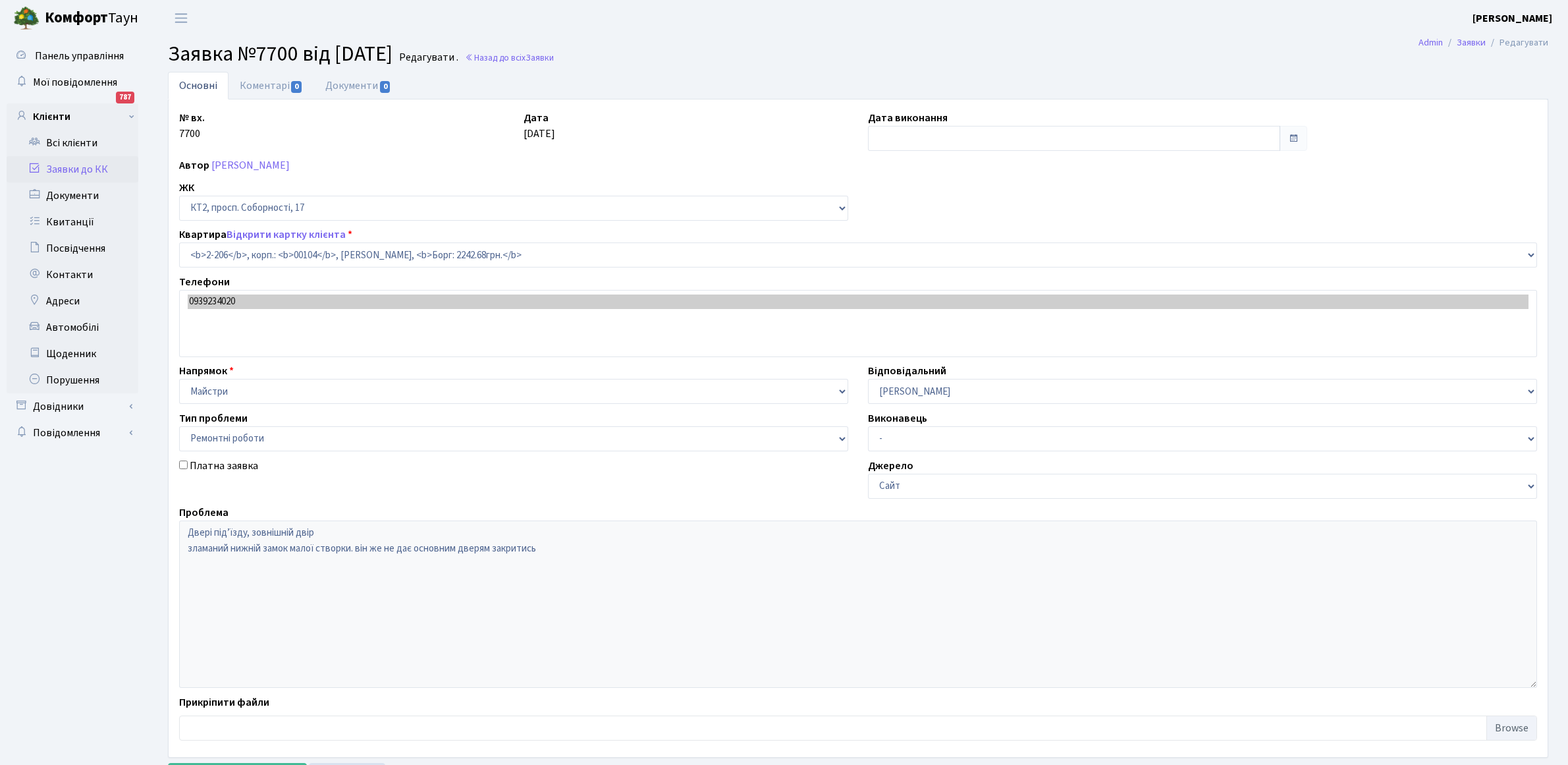
select select "15257"
select select "62"
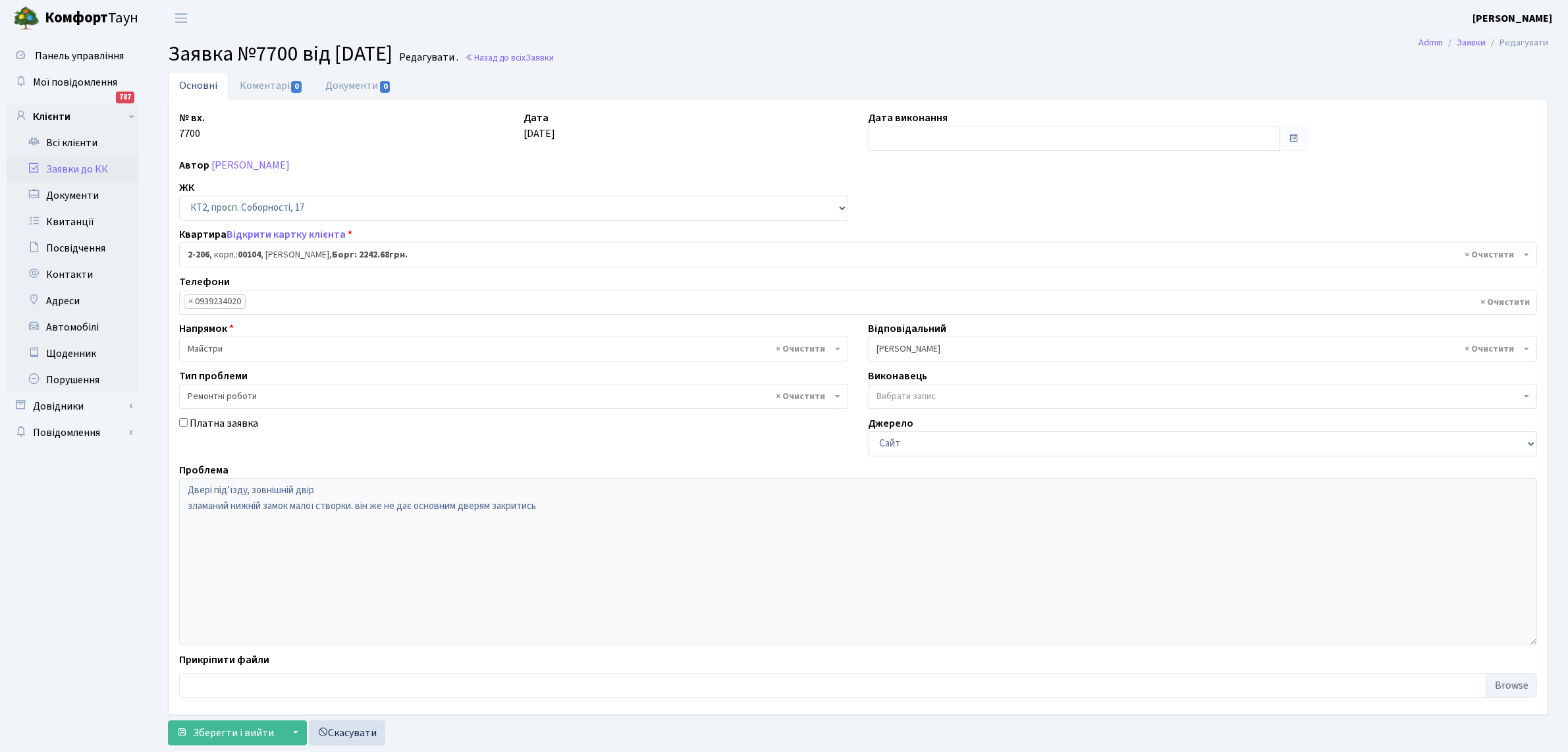
click at [840, 347] on span "× Майстри" at bounding box center [514, 349] width 669 height 25
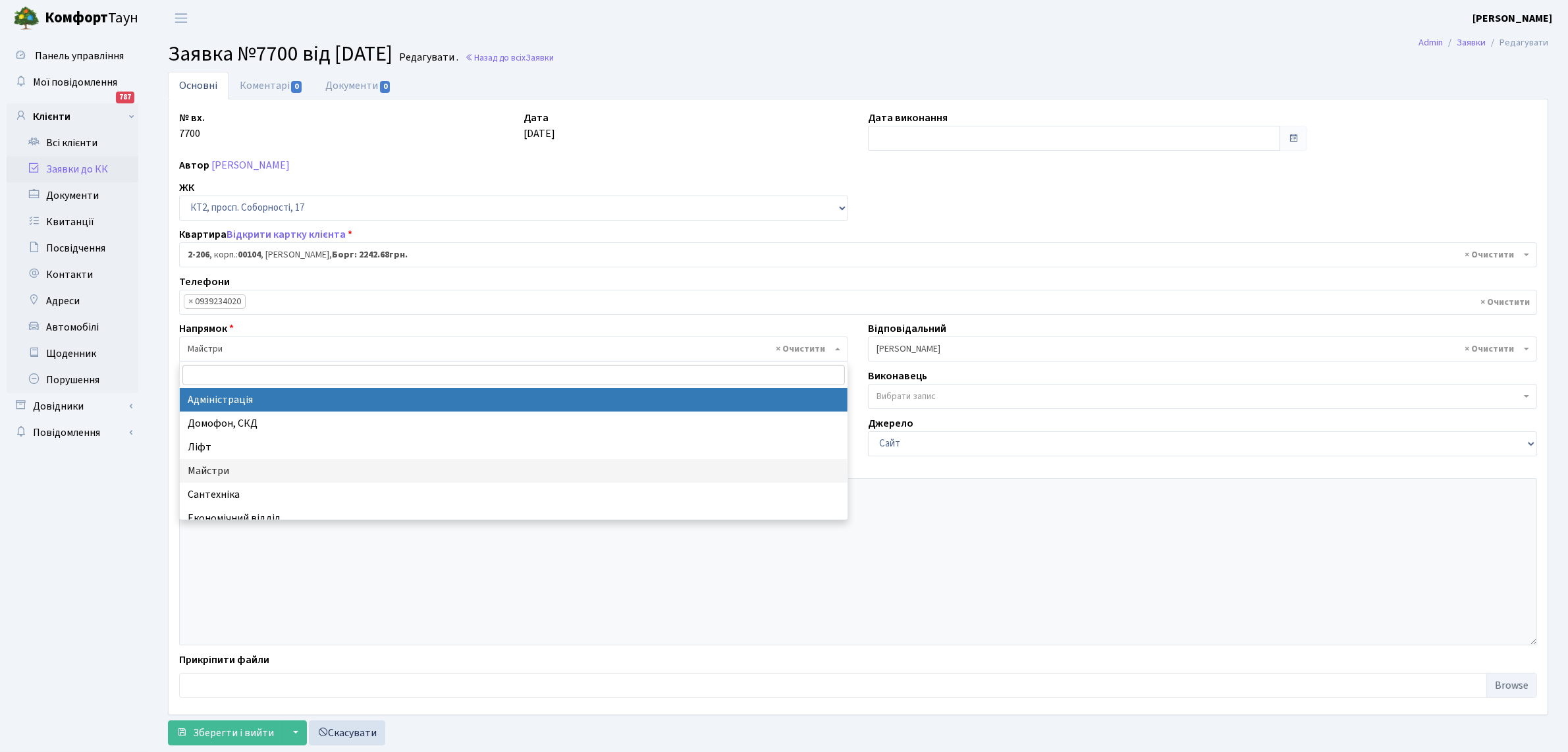
scroll to position [82, 0]
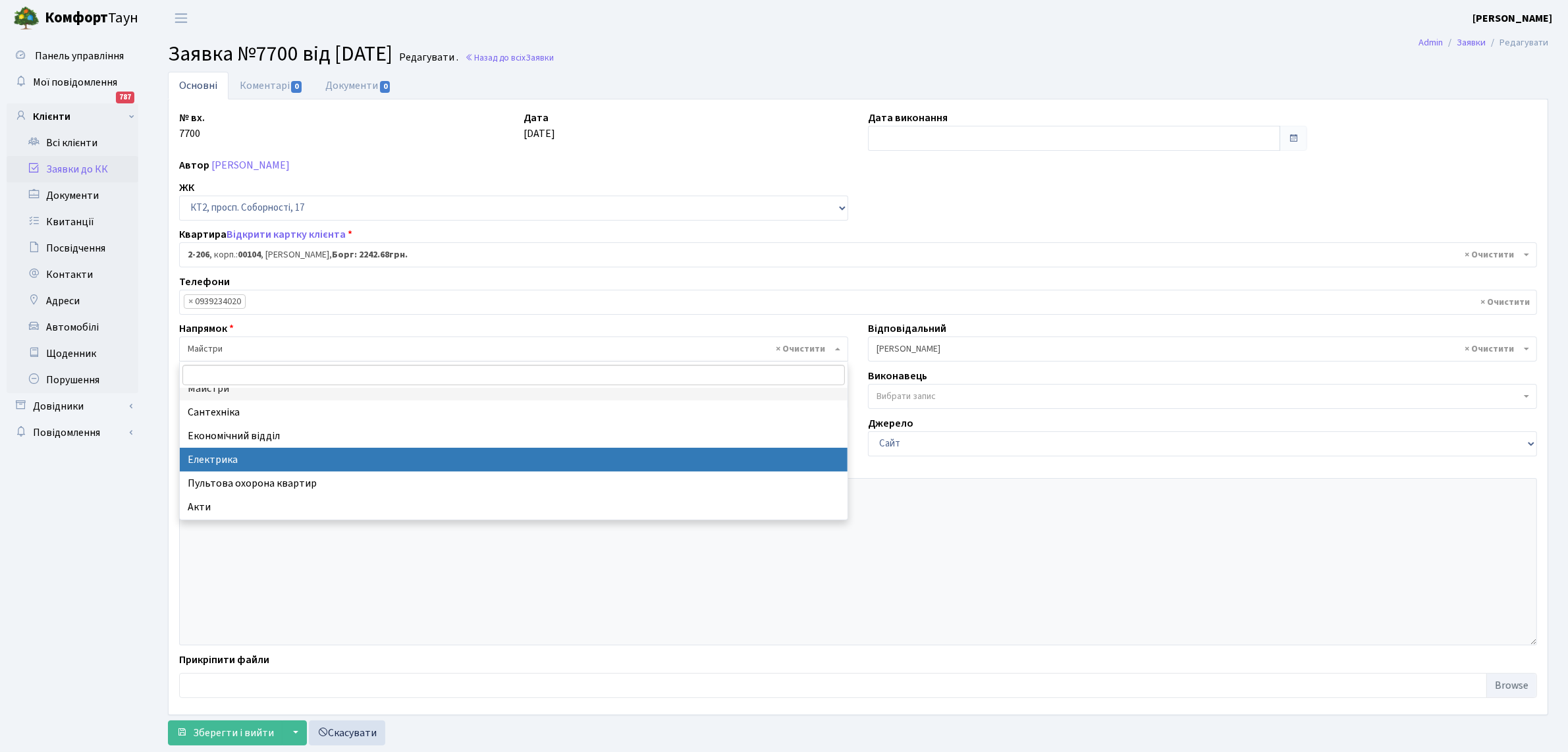
select select "3"
select select
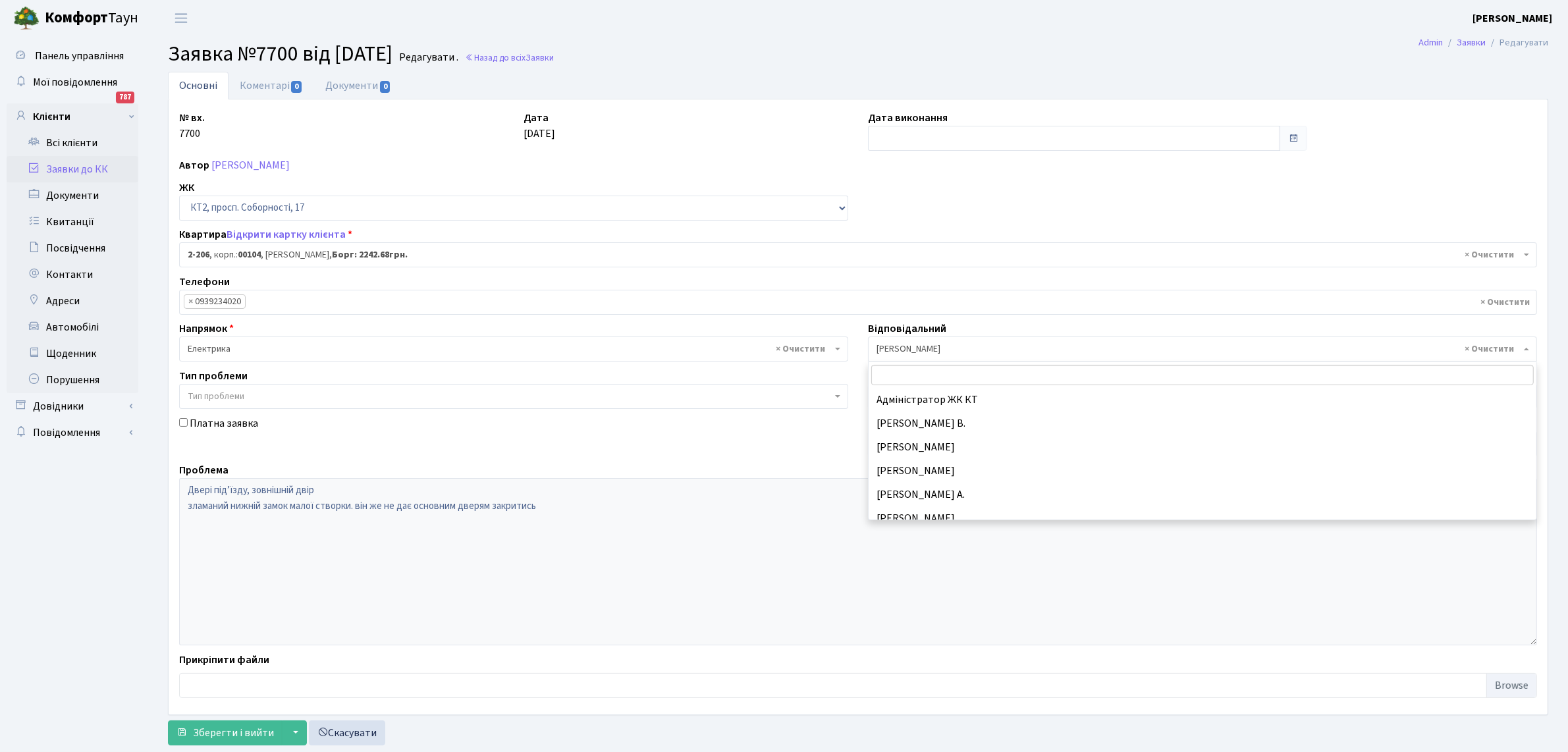
scroll to position [402, 0]
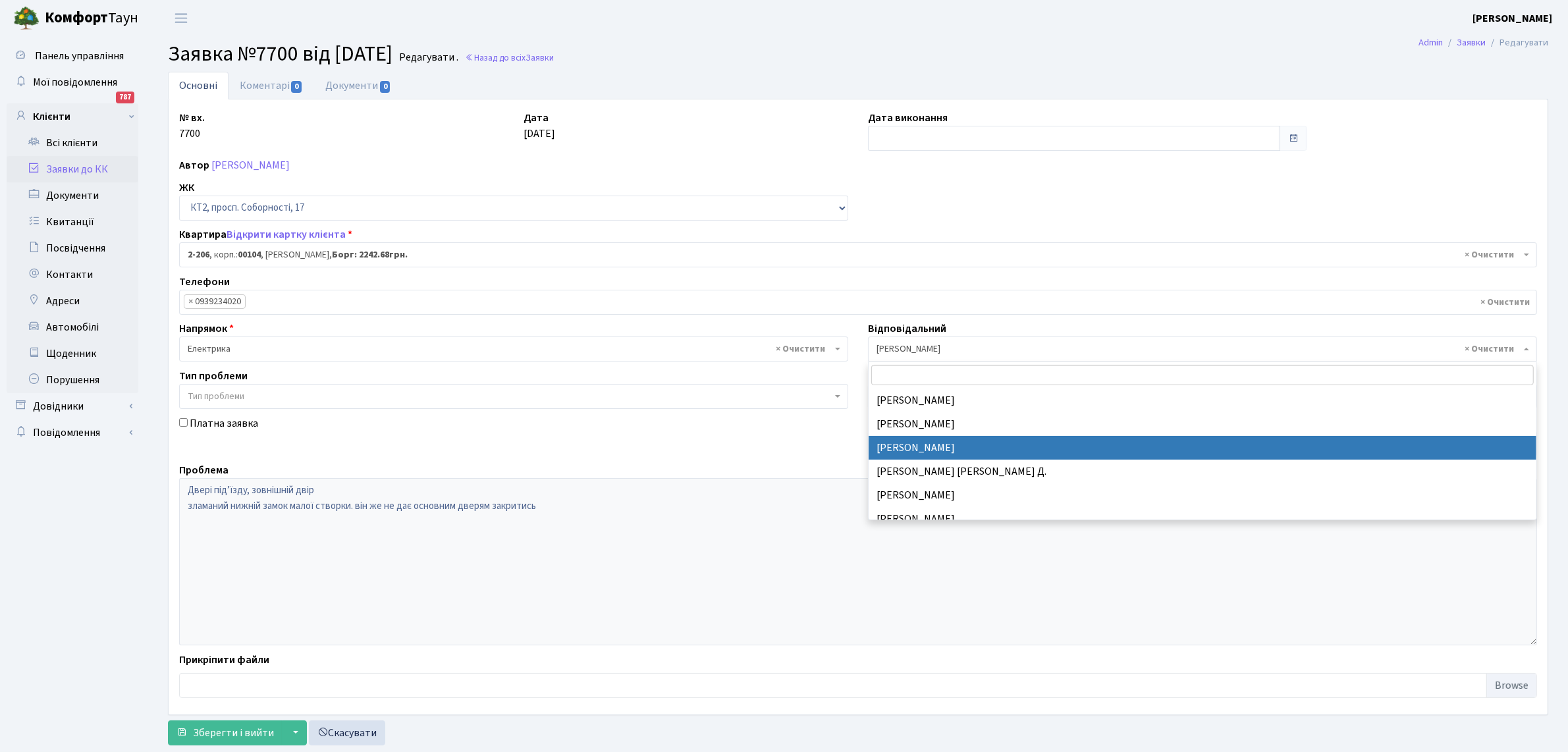
click at [1524, 347] on b at bounding box center [1526, 349] width 5 height 3
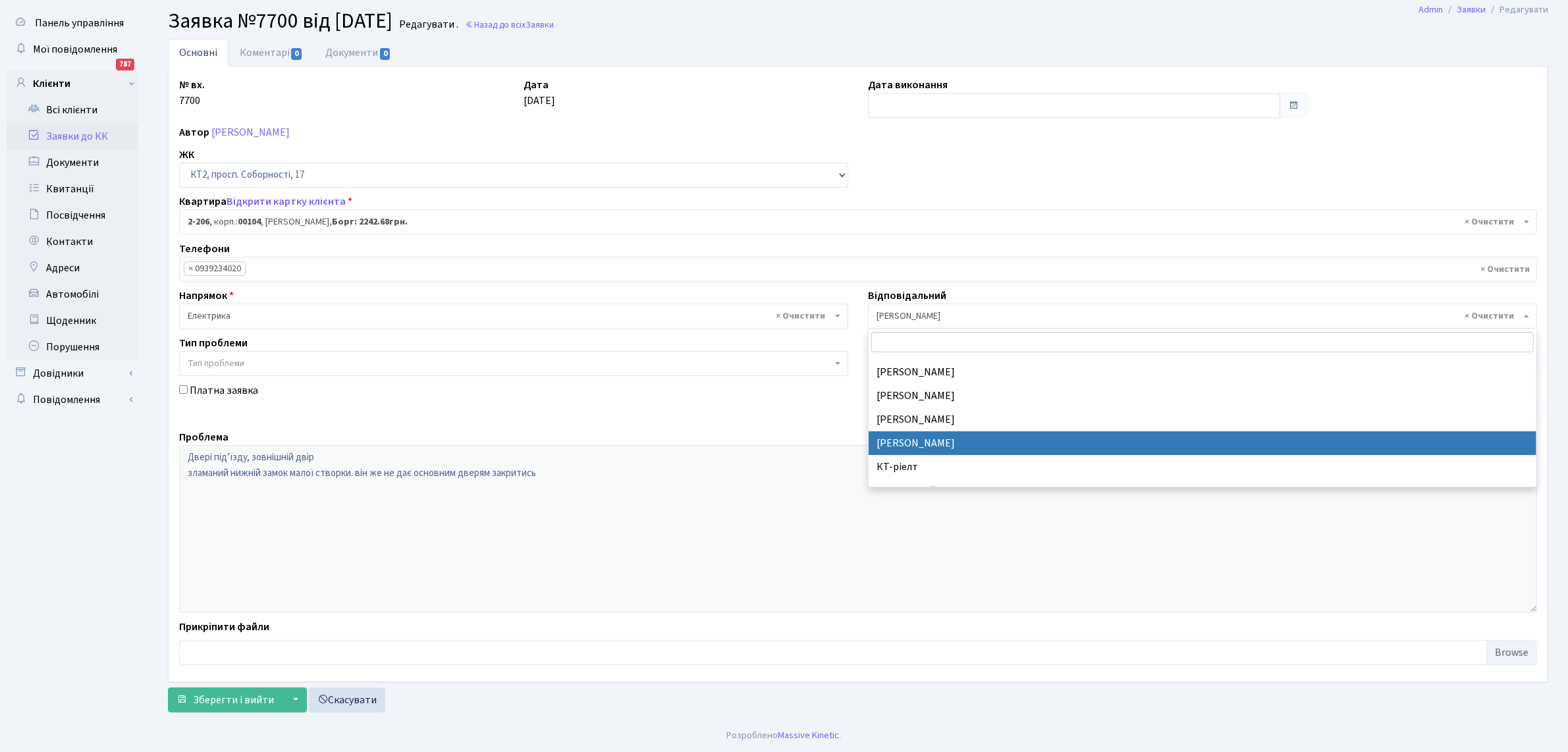
scroll to position [204, 0]
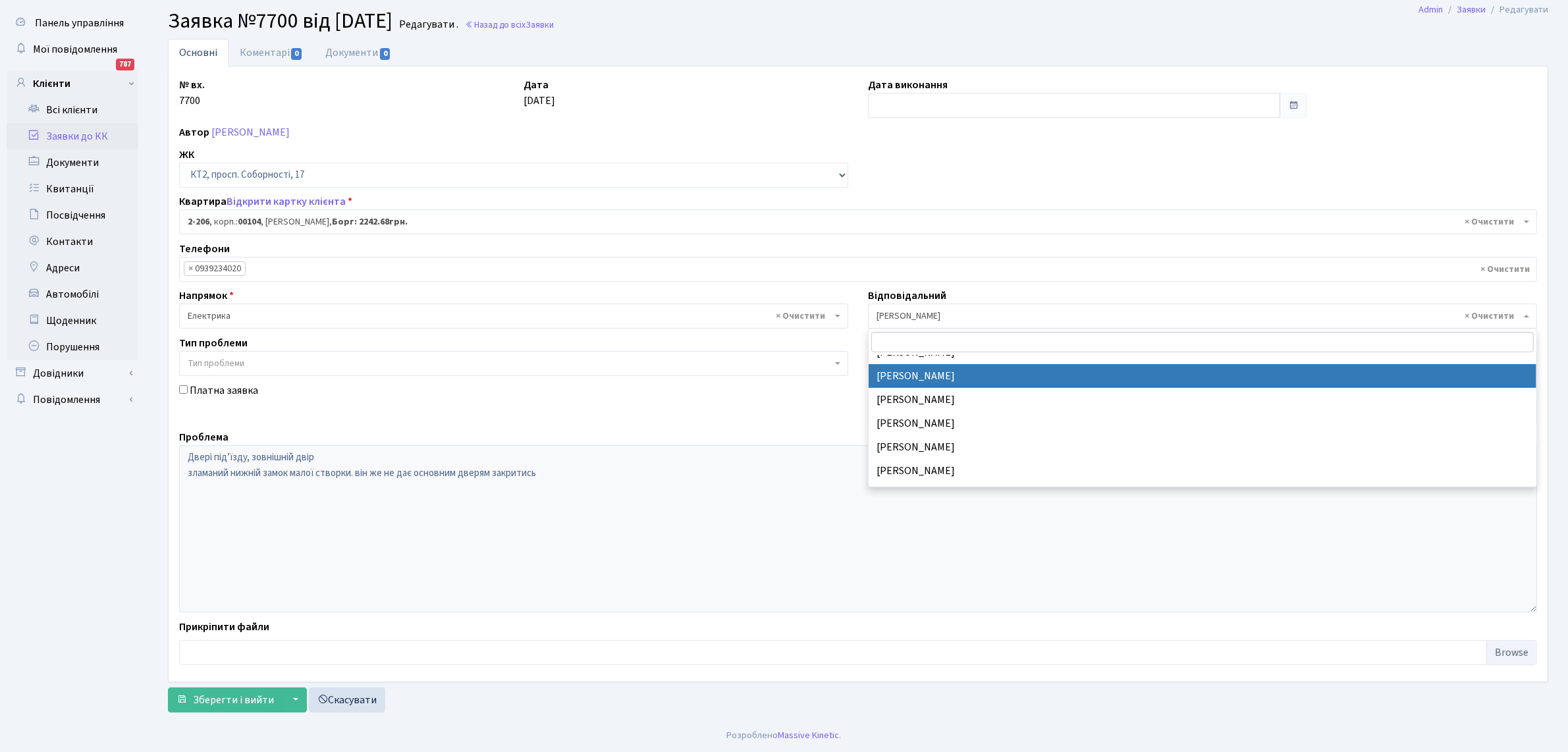
select select "22"
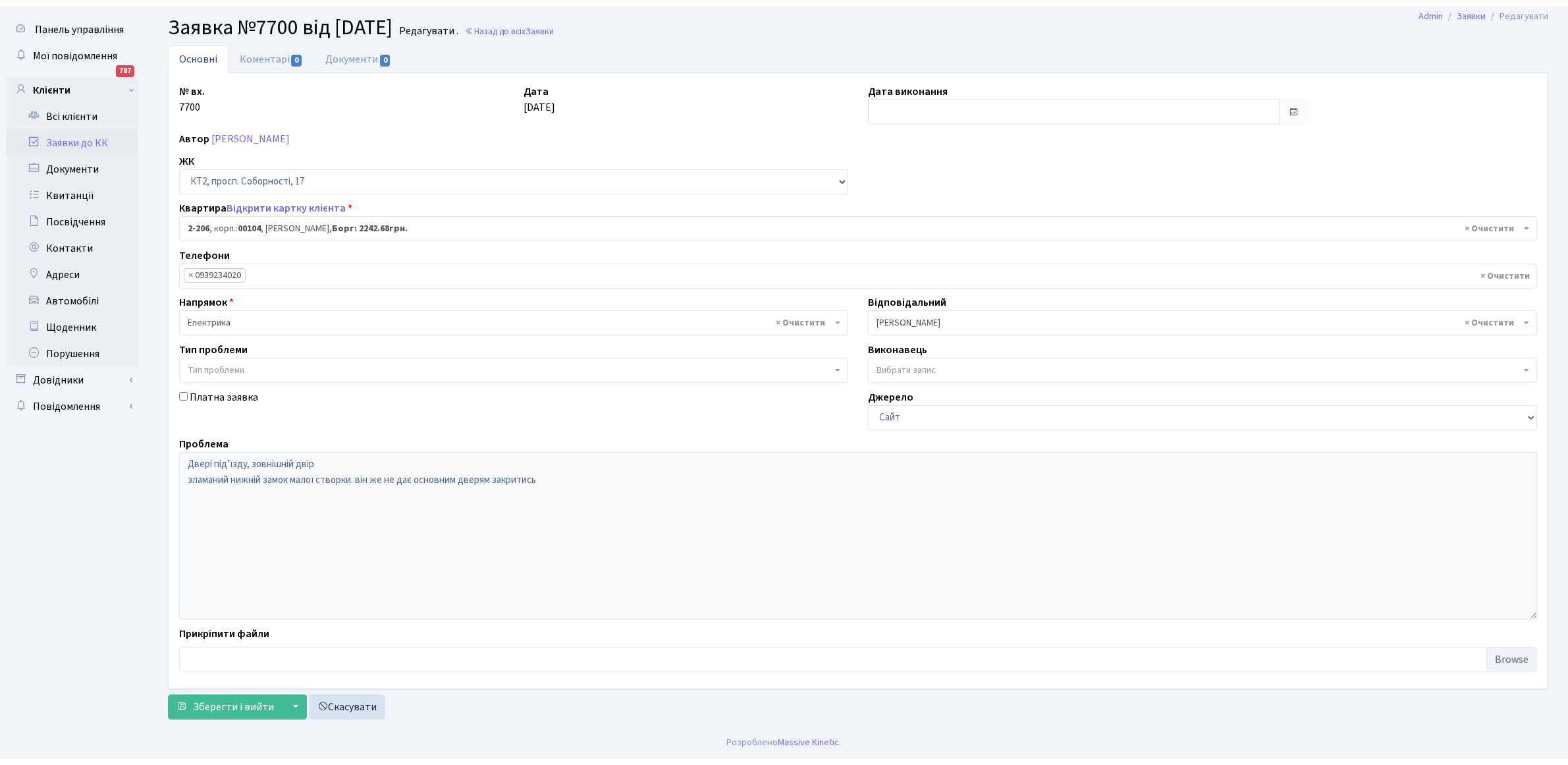
scroll to position [21, 0]
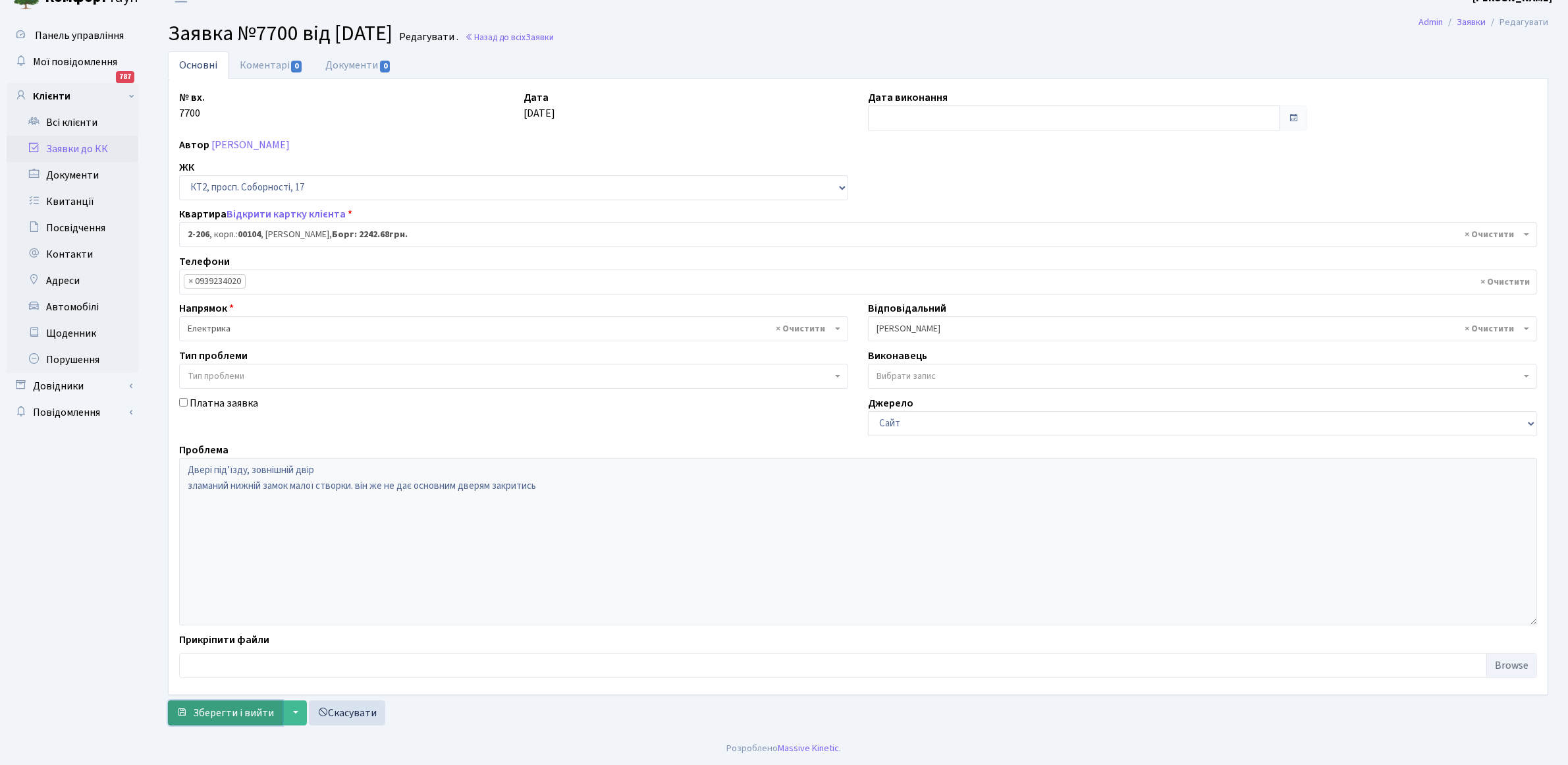
click at [258, 715] on span "Зберегти і вийти" at bounding box center [234, 713] width 81 height 15
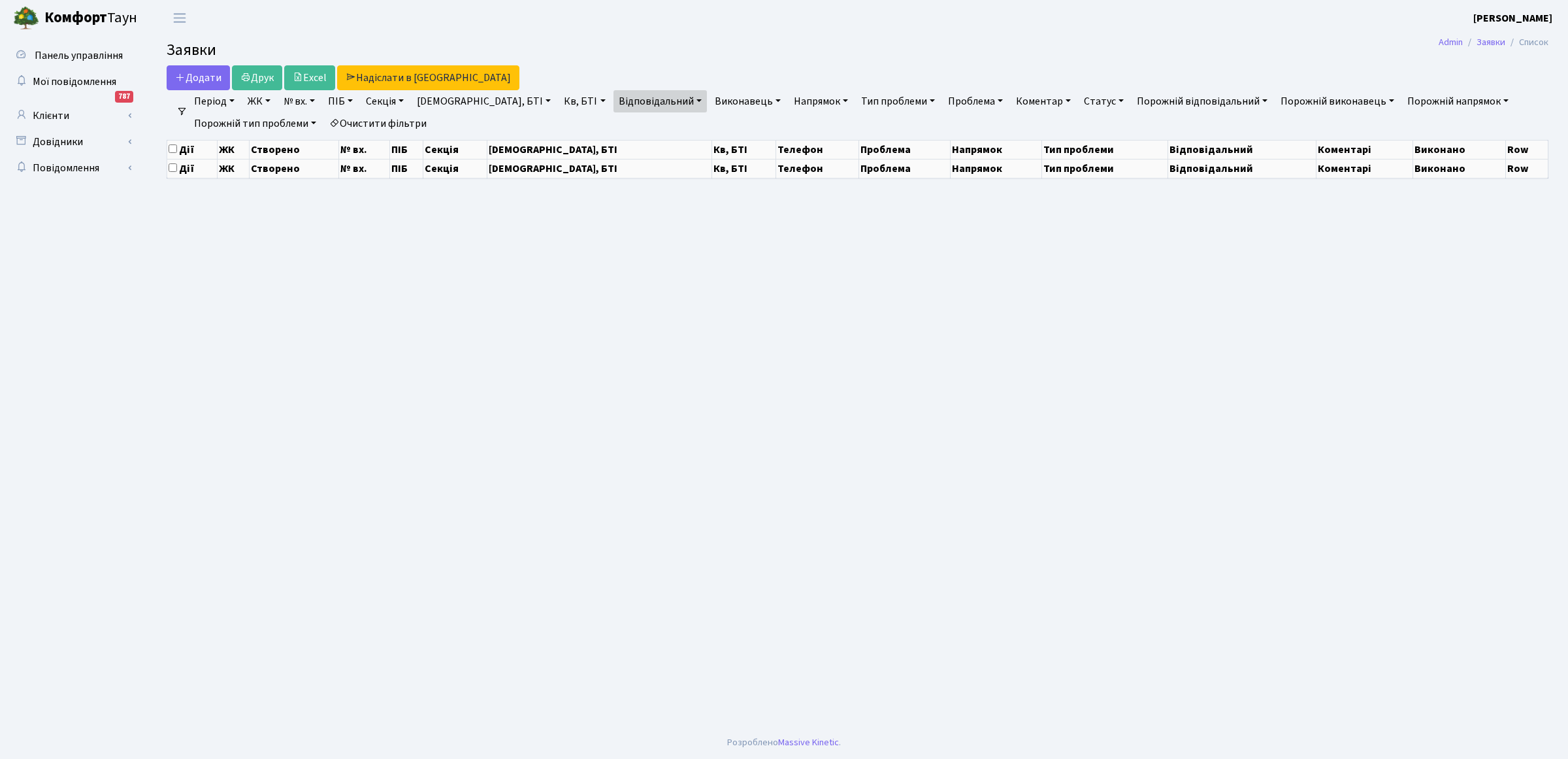
select select "25"
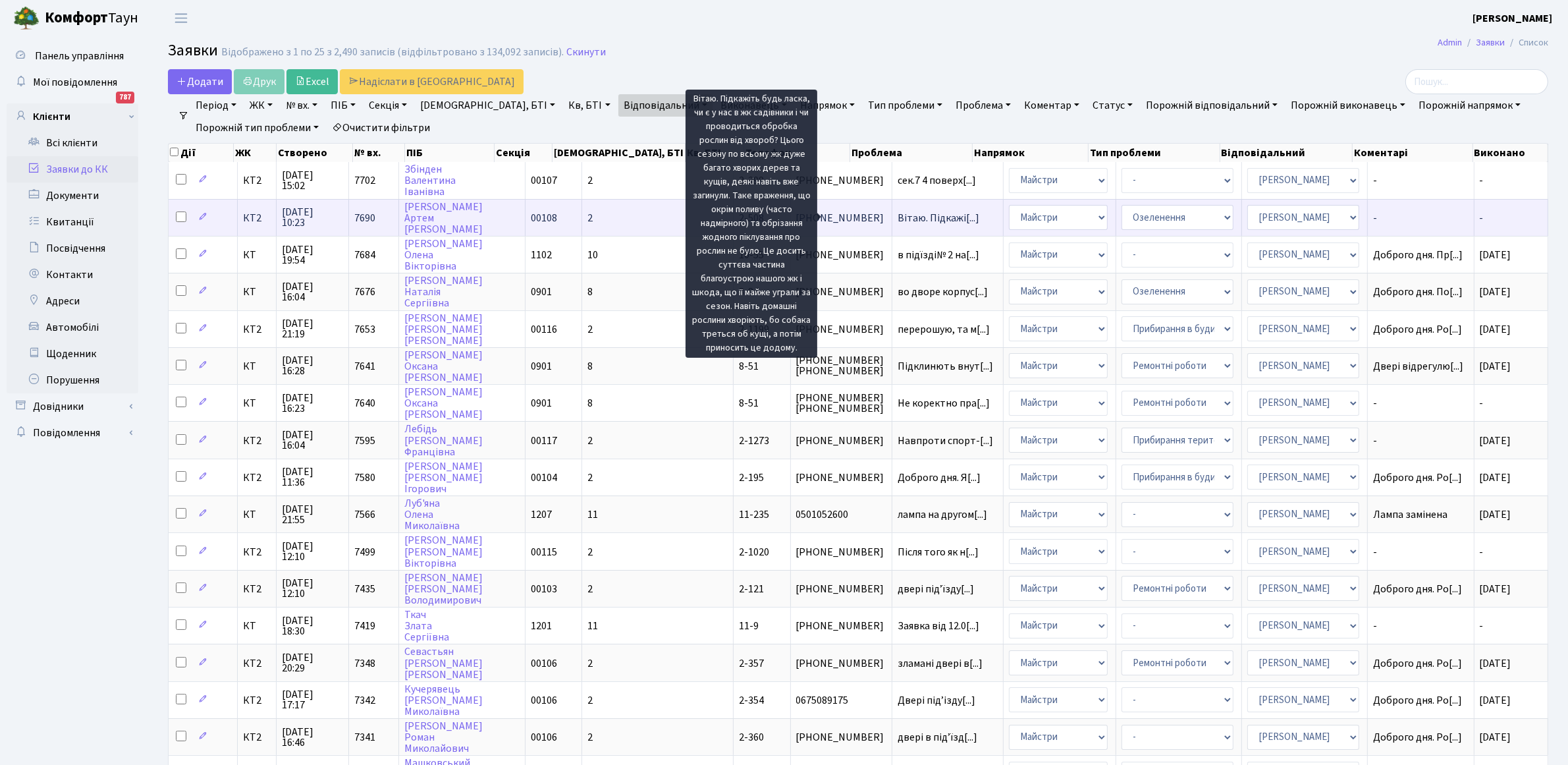
click at [898, 221] on span "Вітаю. Підкажі[...]" at bounding box center [938, 218] width 82 height 15
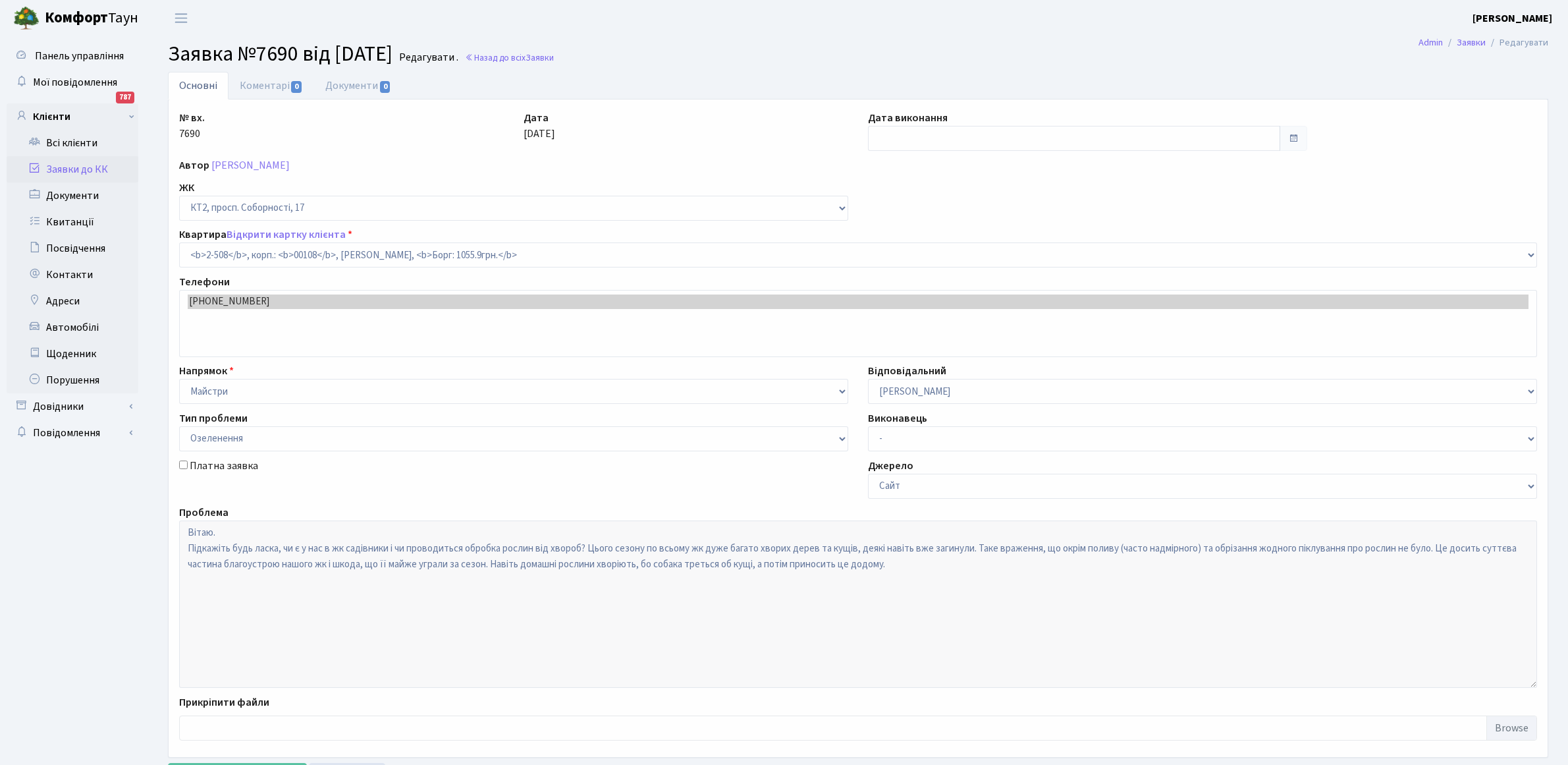
select select "15560"
select select "65"
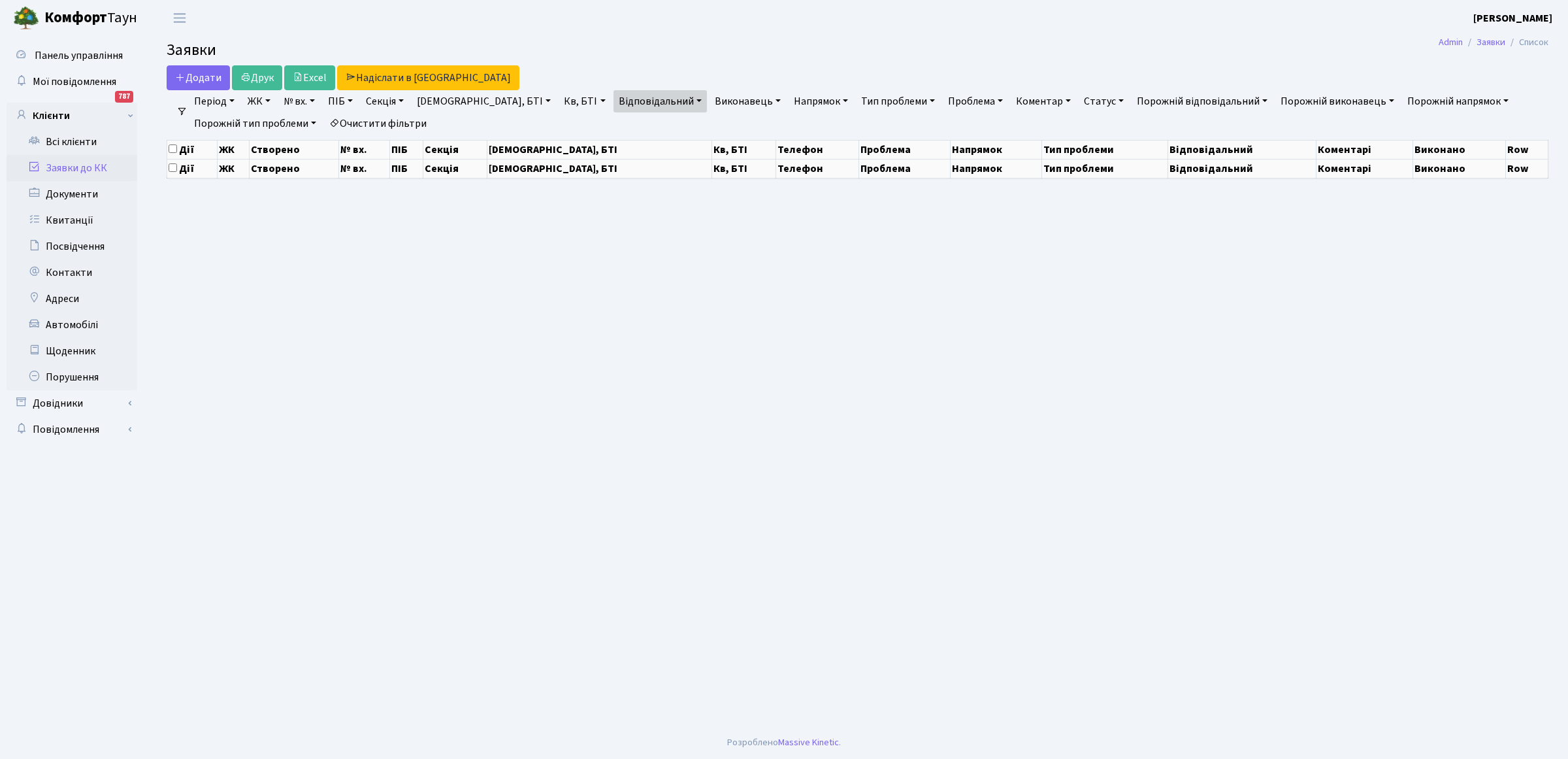
select select "25"
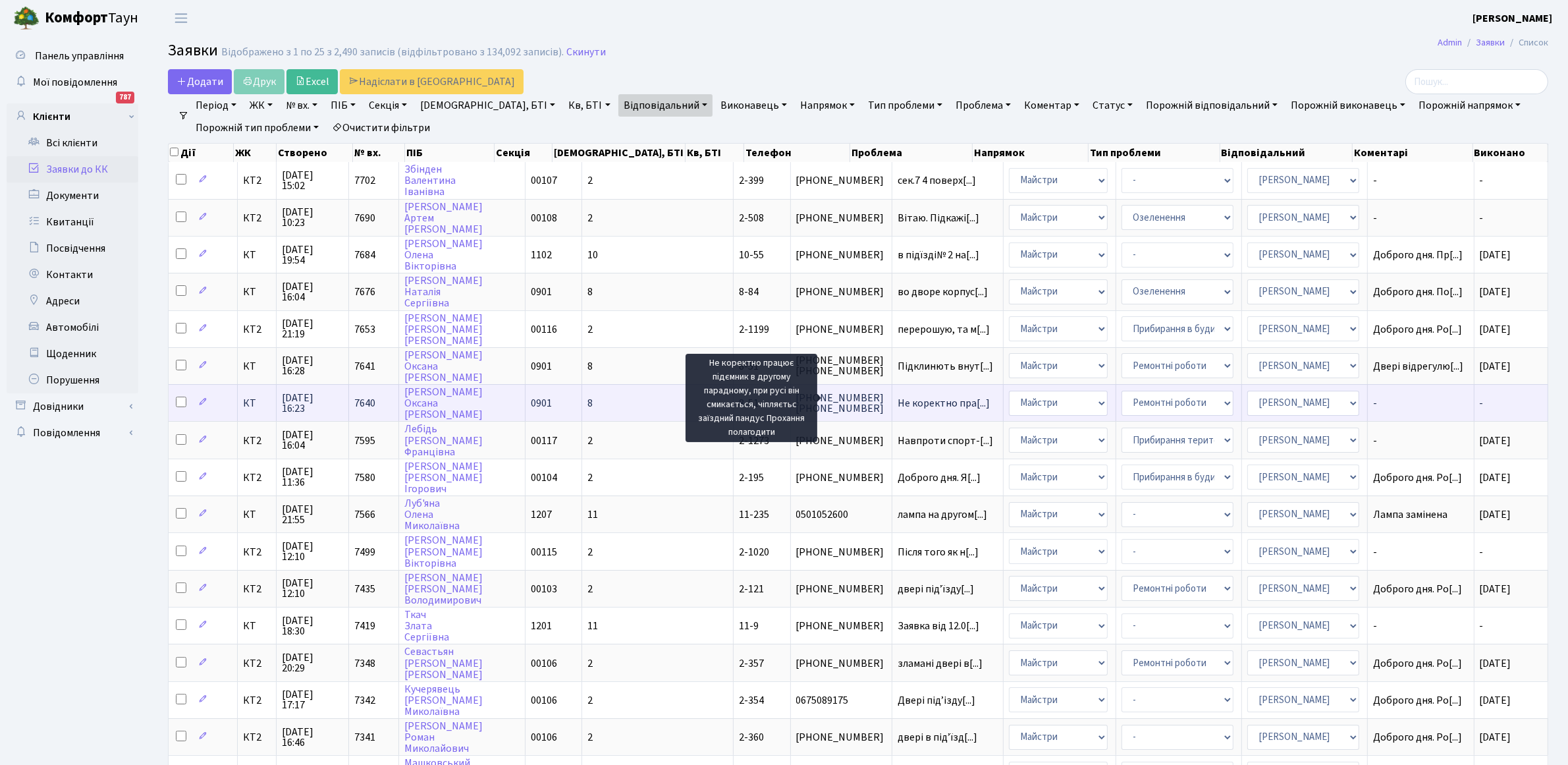
click at [898, 400] on span "Не коректно пра[...]" at bounding box center [943, 403] width 92 height 15
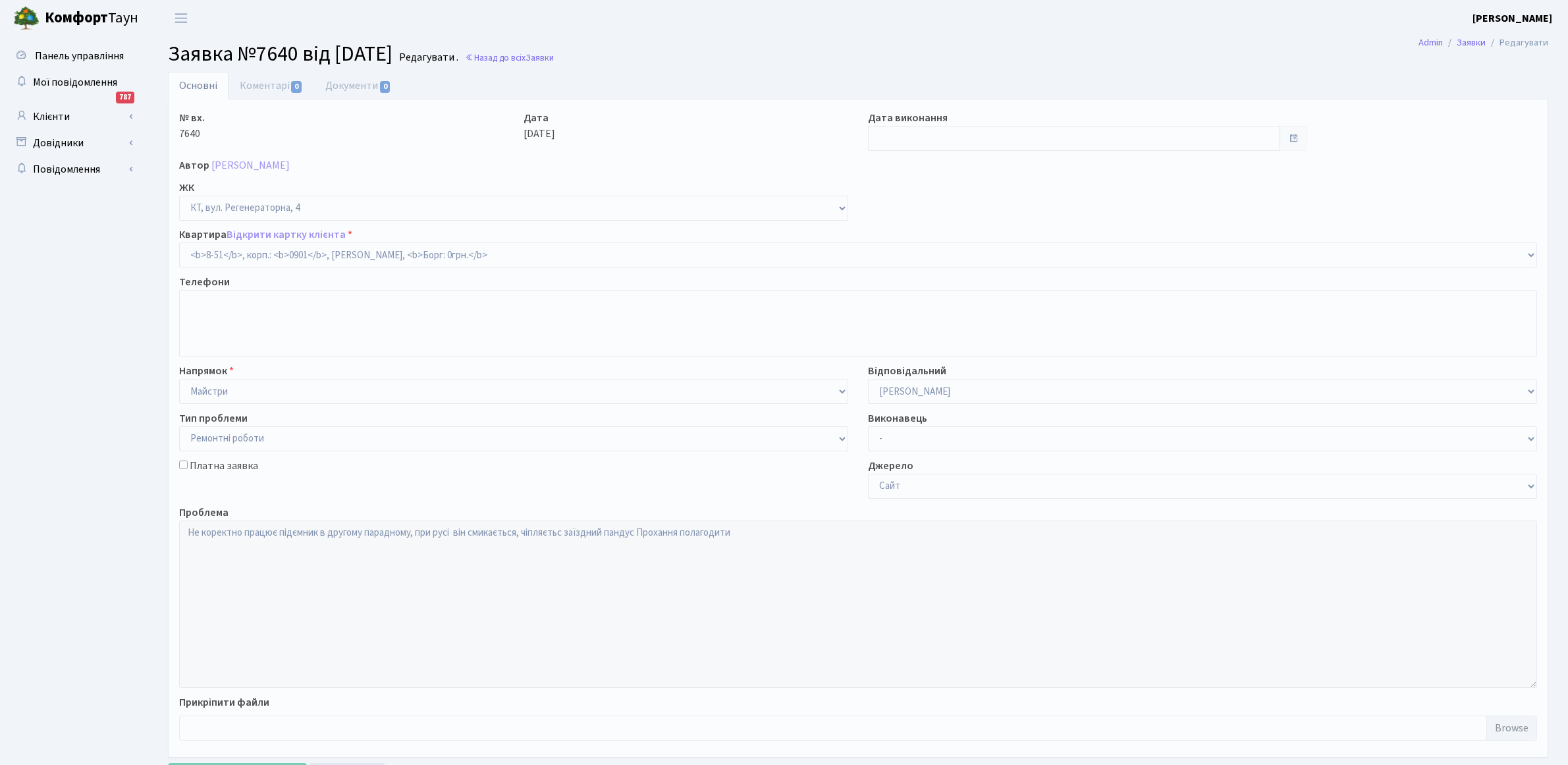
select select "6344"
select select "62"
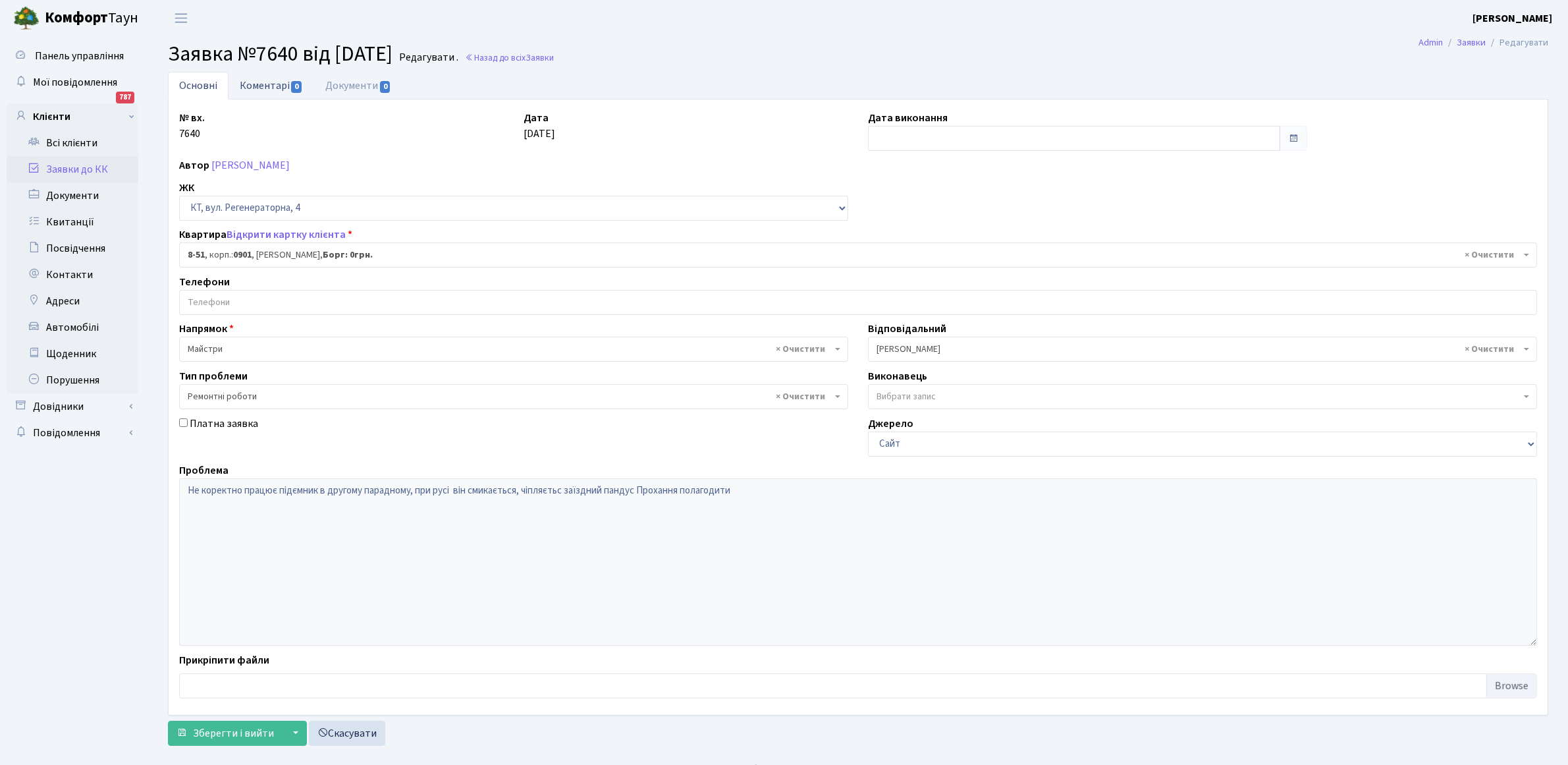
click at [249, 86] on link "Коментарі 0" at bounding box center [271, 85] width 86 height 27
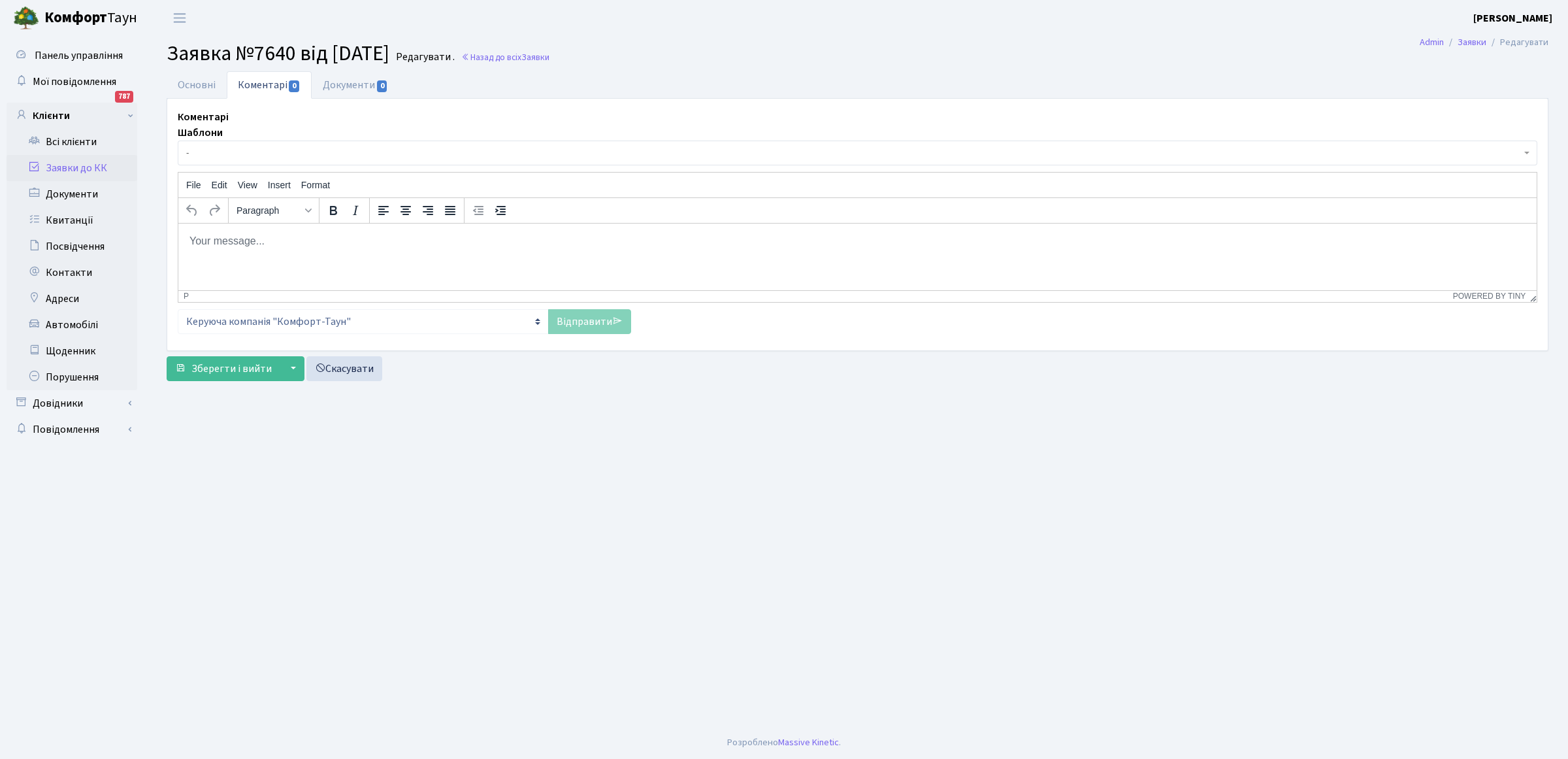
click at [219, 245] on body "Rich Text Area. Press ALT-0 for help." at bounding box center [857, 241] width 1338 height 14
click at [595, 322] on link "Відправити" at bounding box center [590, 321] width 83 height 24
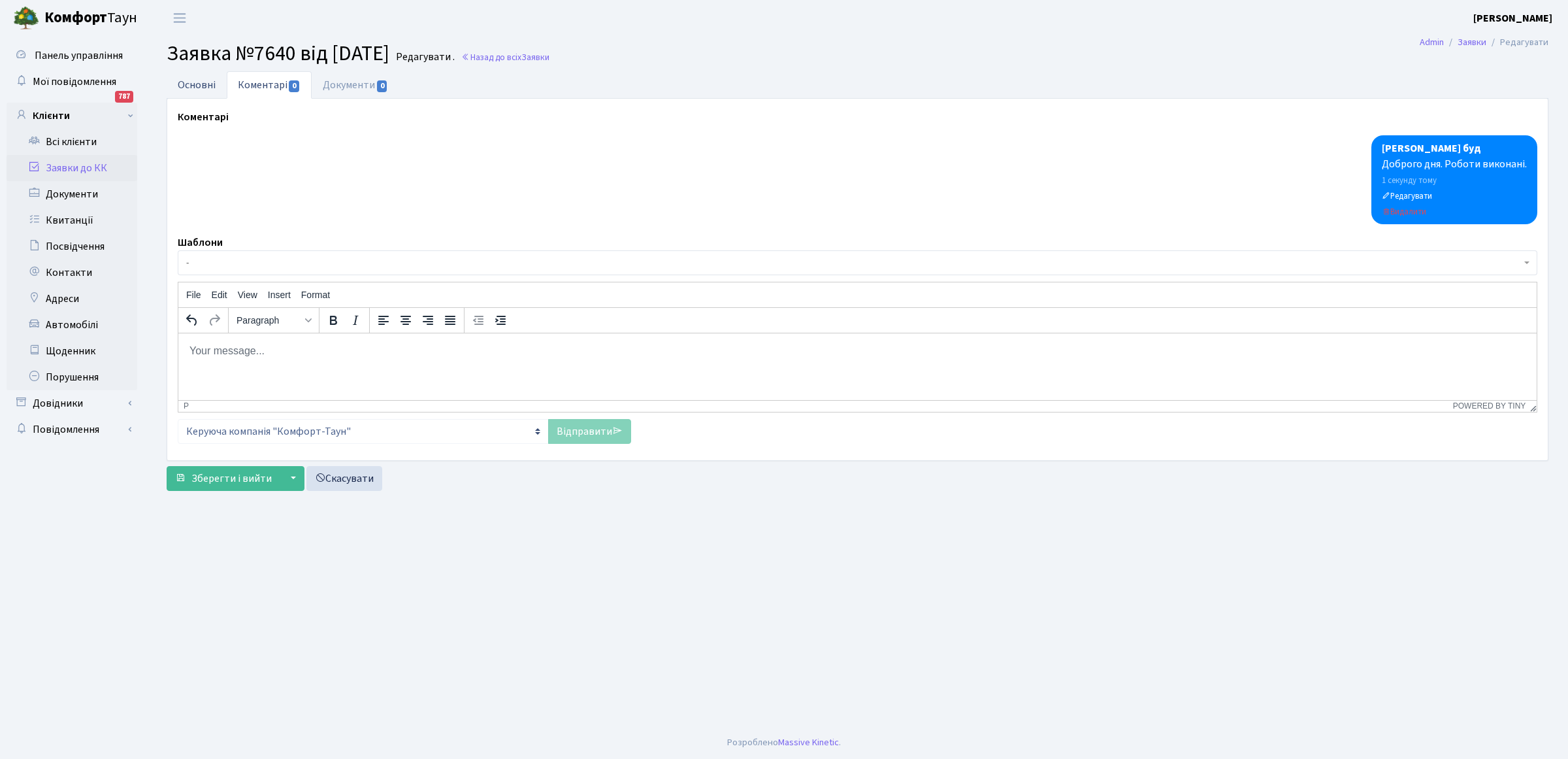
click at [196, 85] on link "Основні" at bounding box center [197, 84] width 60 height 27
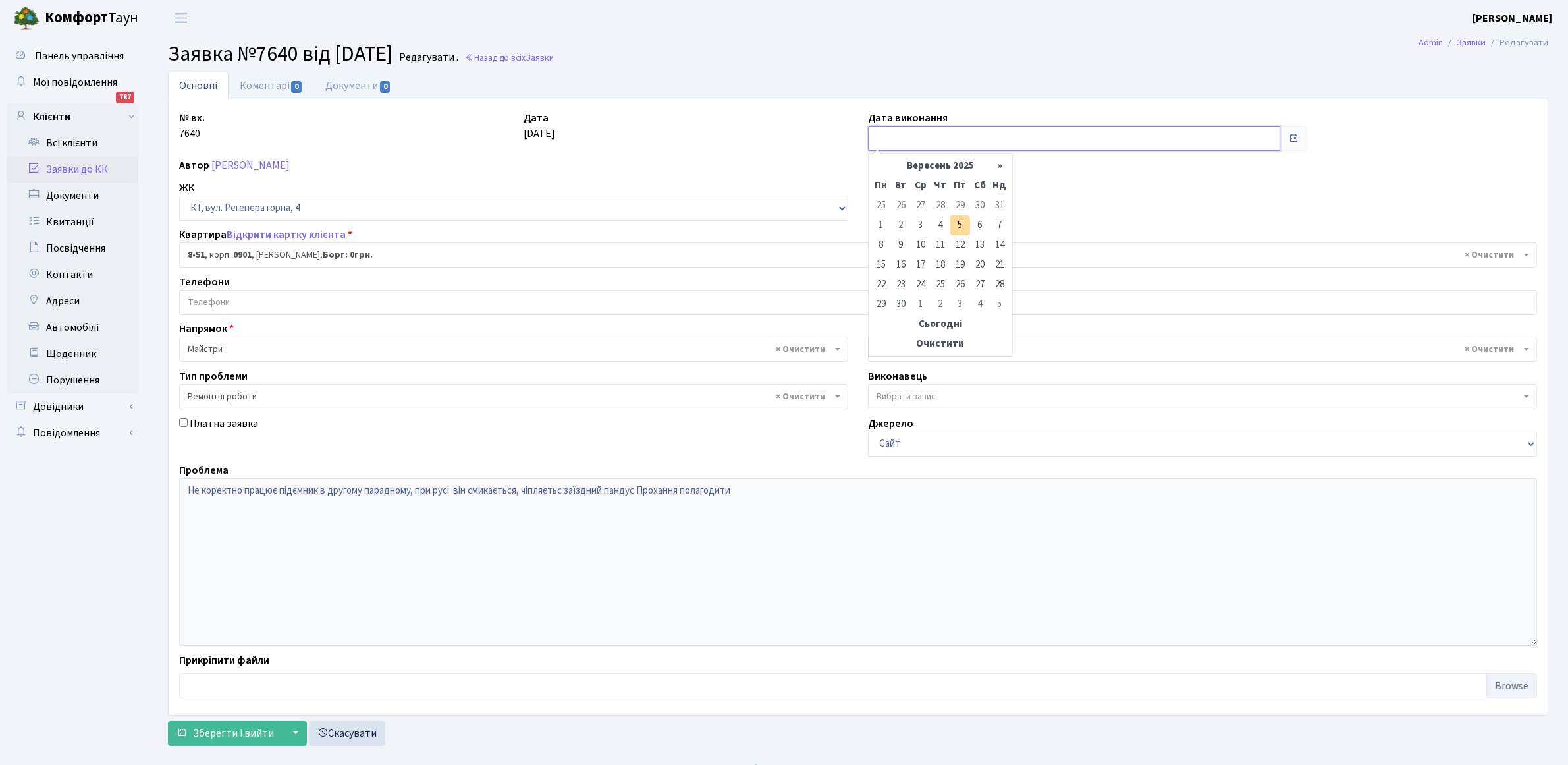
click at [1002, 136] on input "text" at bounding box center [1074, 138] width 412 height 25
click at [959, 226] on td "5" at bounding box center [960, 225] width 20 height 20
type input "[DATE]"
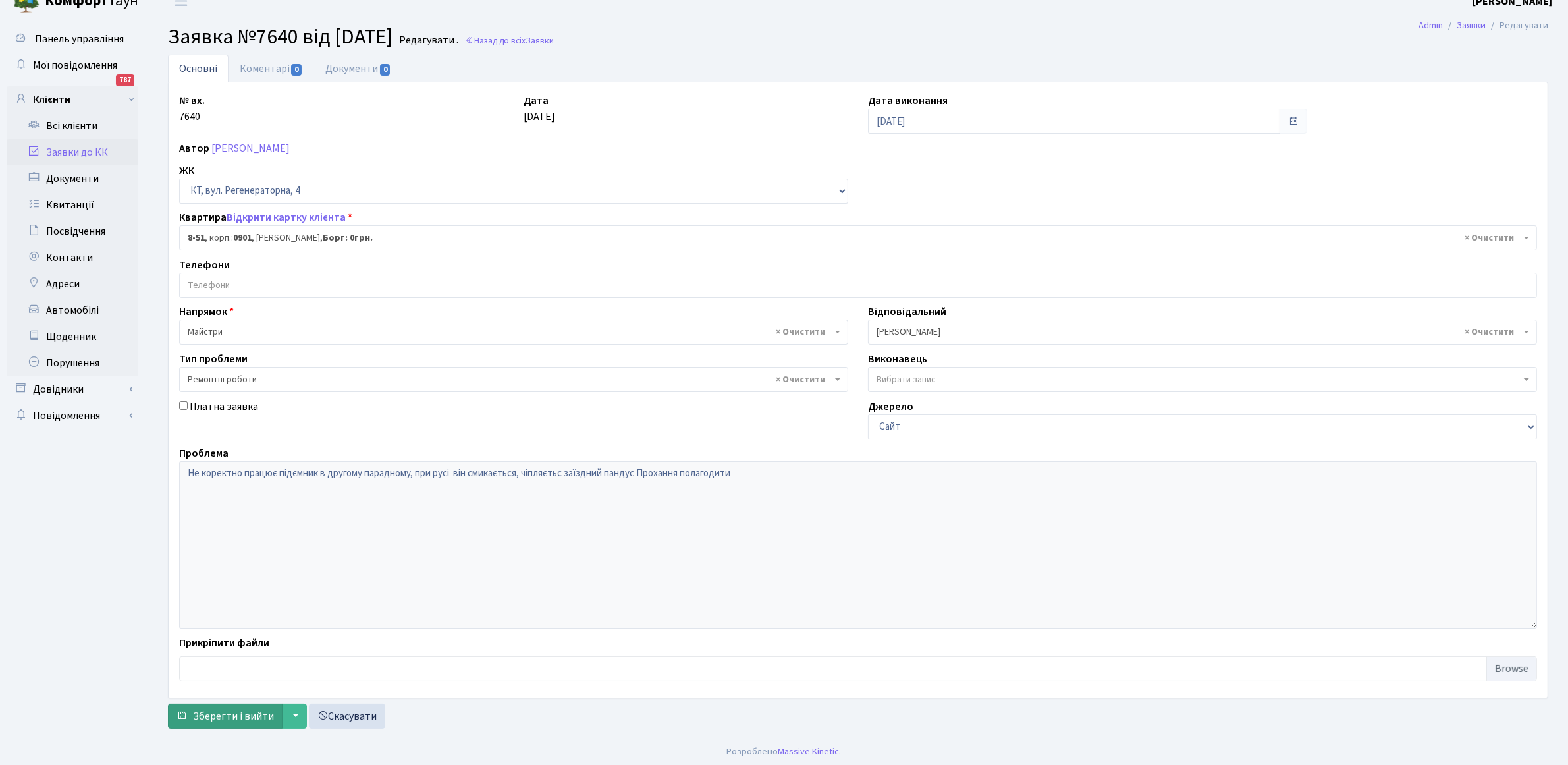
scroll to position [21, 0]
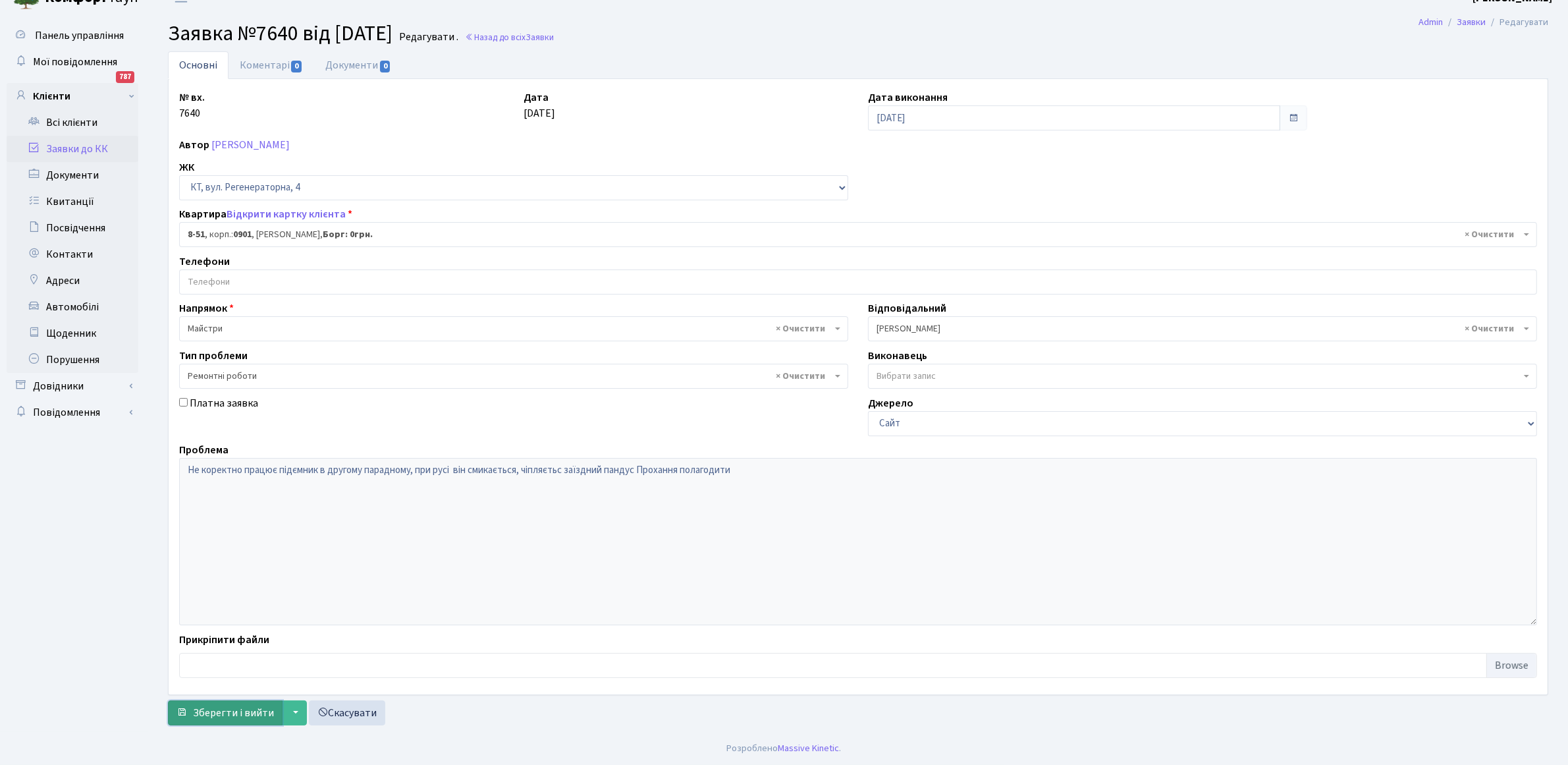
click at [253, 709] on span "Зберегти і вийти" at bounding box center [234, 713] width 81 height 15
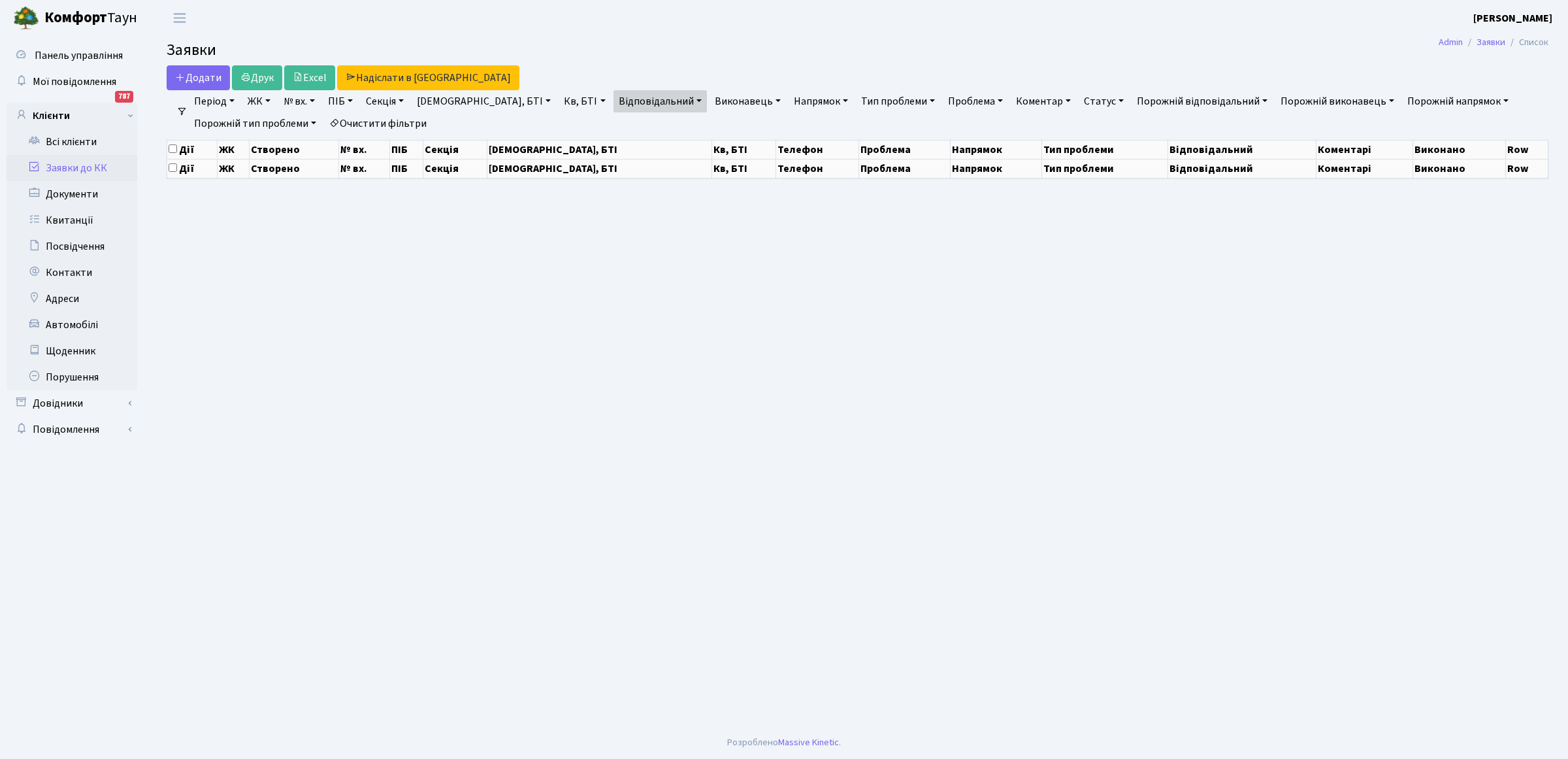
select select "25"
